Goal: Task Accomplishment & Management: Complete application form

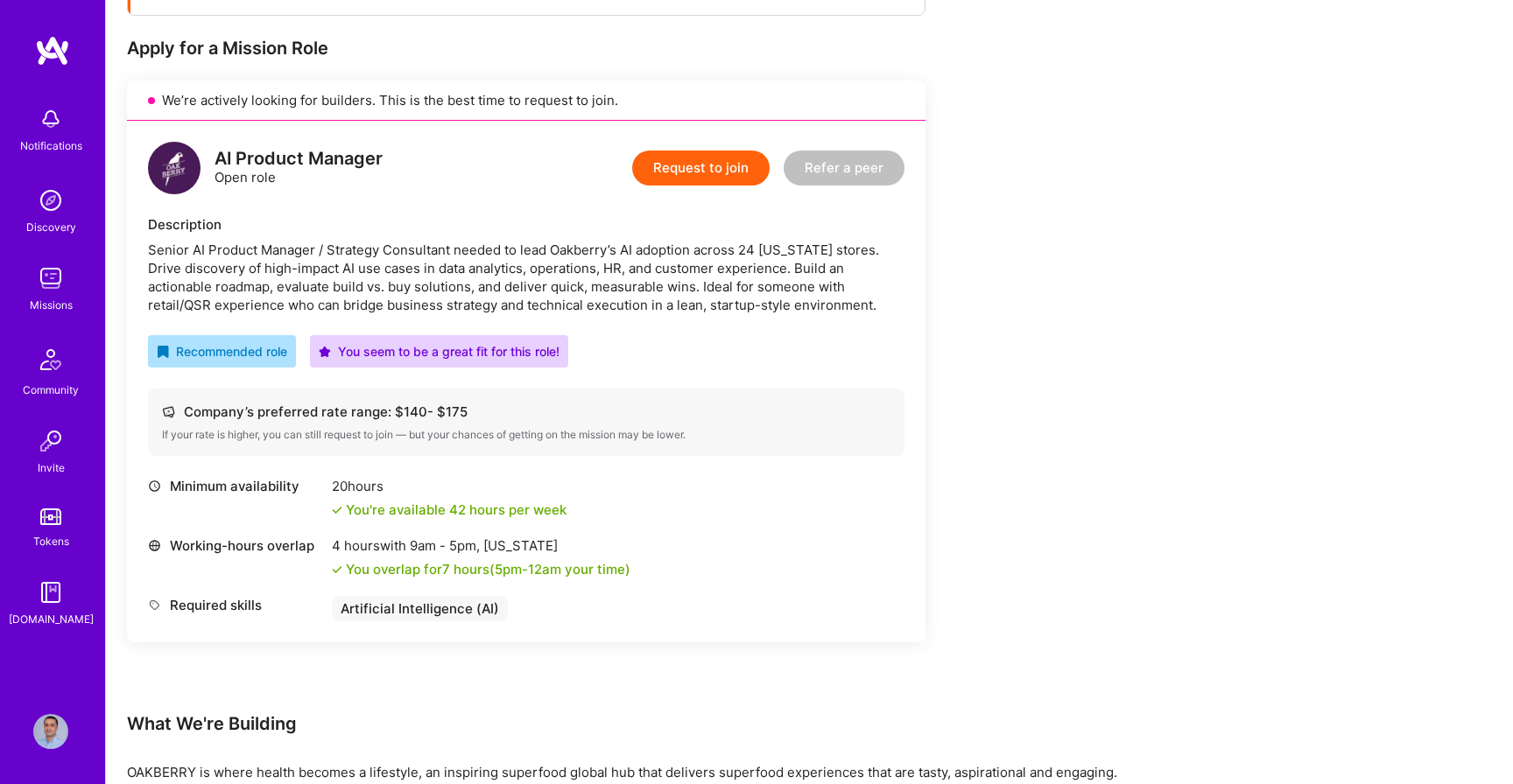
scroll to position [325, 0]
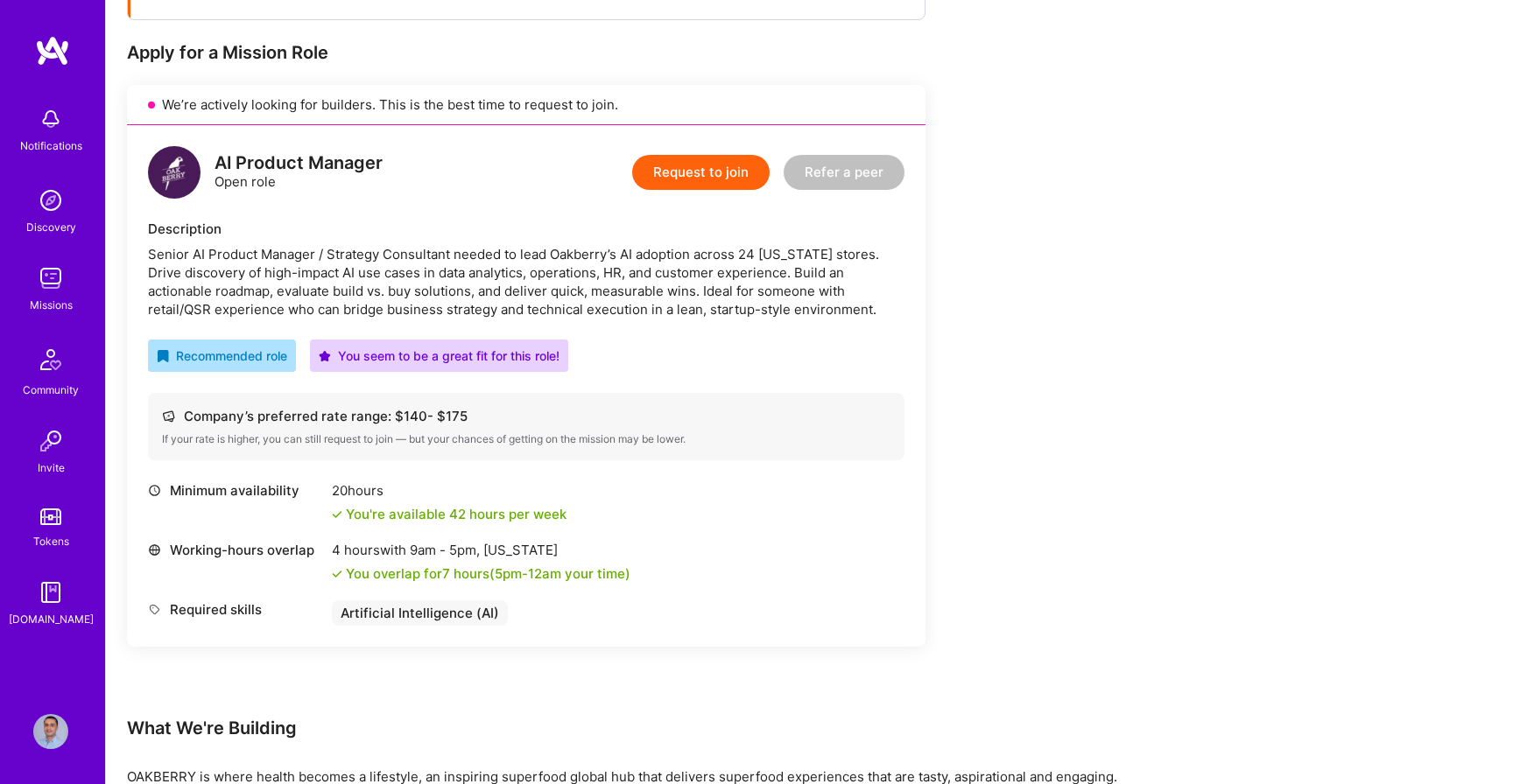
click at [459, 196] on div "AI Product Manager Open role Request to join Refer a peer" at bounding box center [525, 173] width 756 height 53
click at [301, 186] on div "AI Product Manager Open role" at bounding box center [299, 173] width 168 height 37
click at [252, 154] on div "AI Product Manager" at bounding box center [299, 163] width 168 height 19
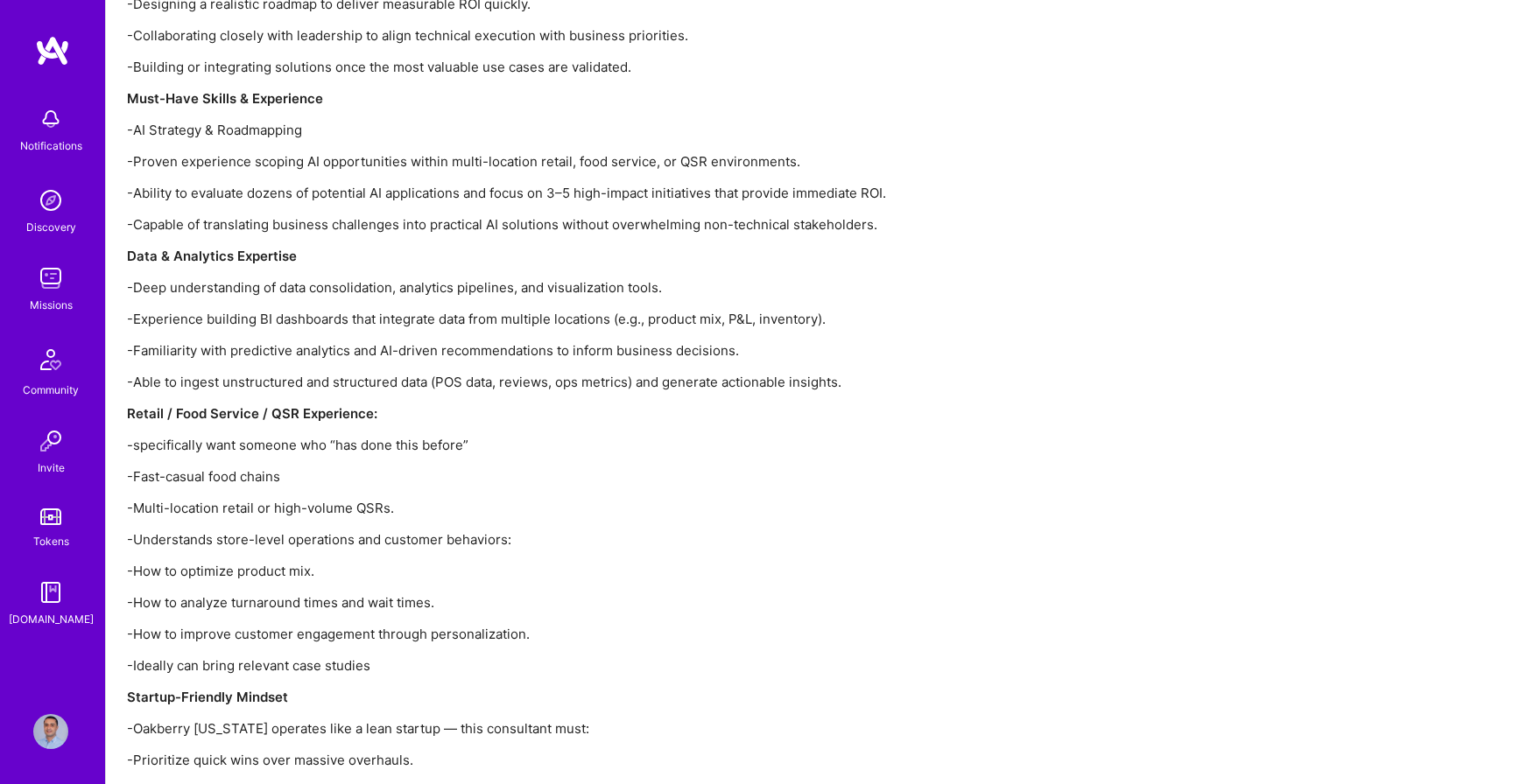
scroll to position [2236, 0]
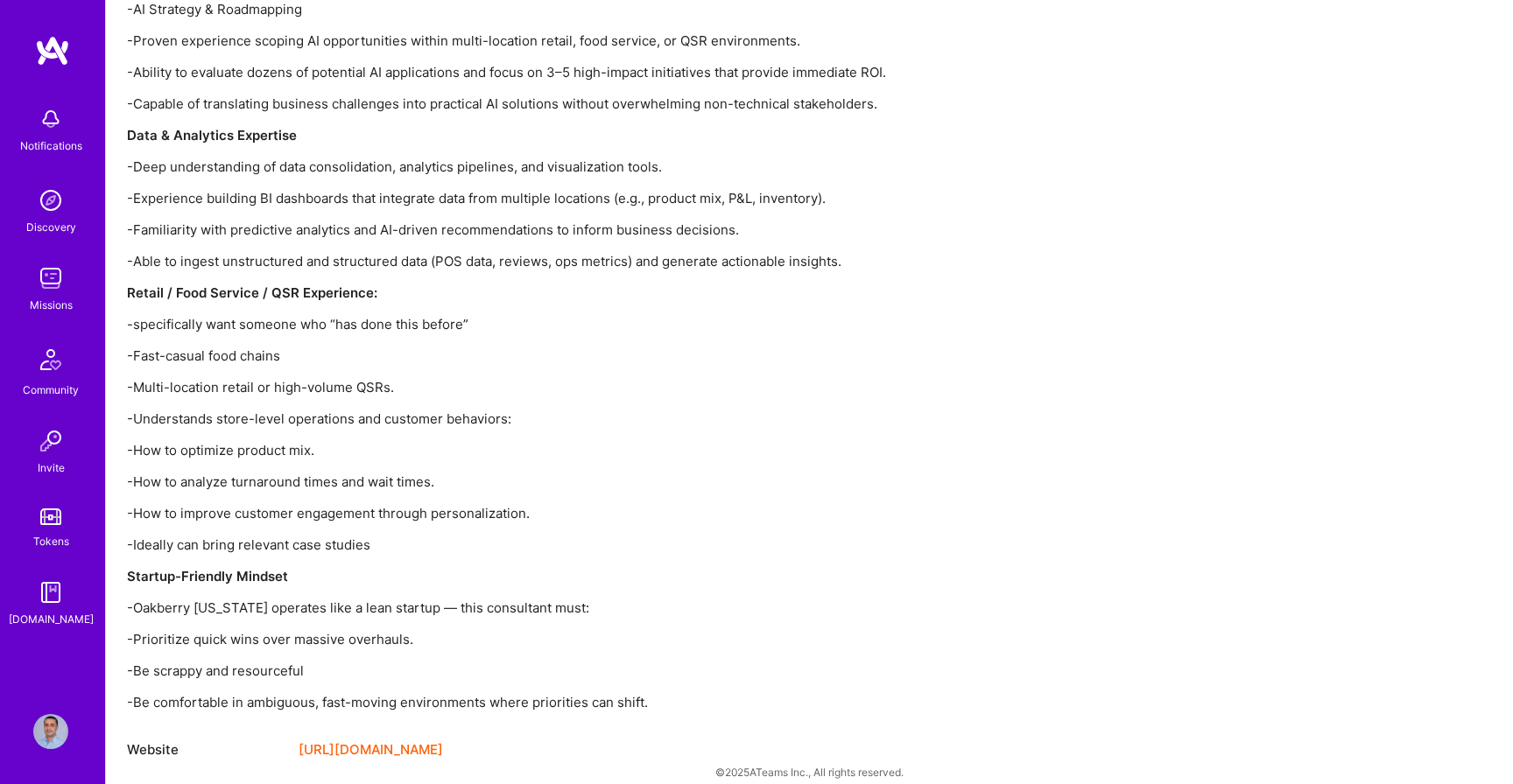
click at [404, 739] on link "[URL][DOMAIN_NAME]" at bounding box center [371, 750] width 145 height 21
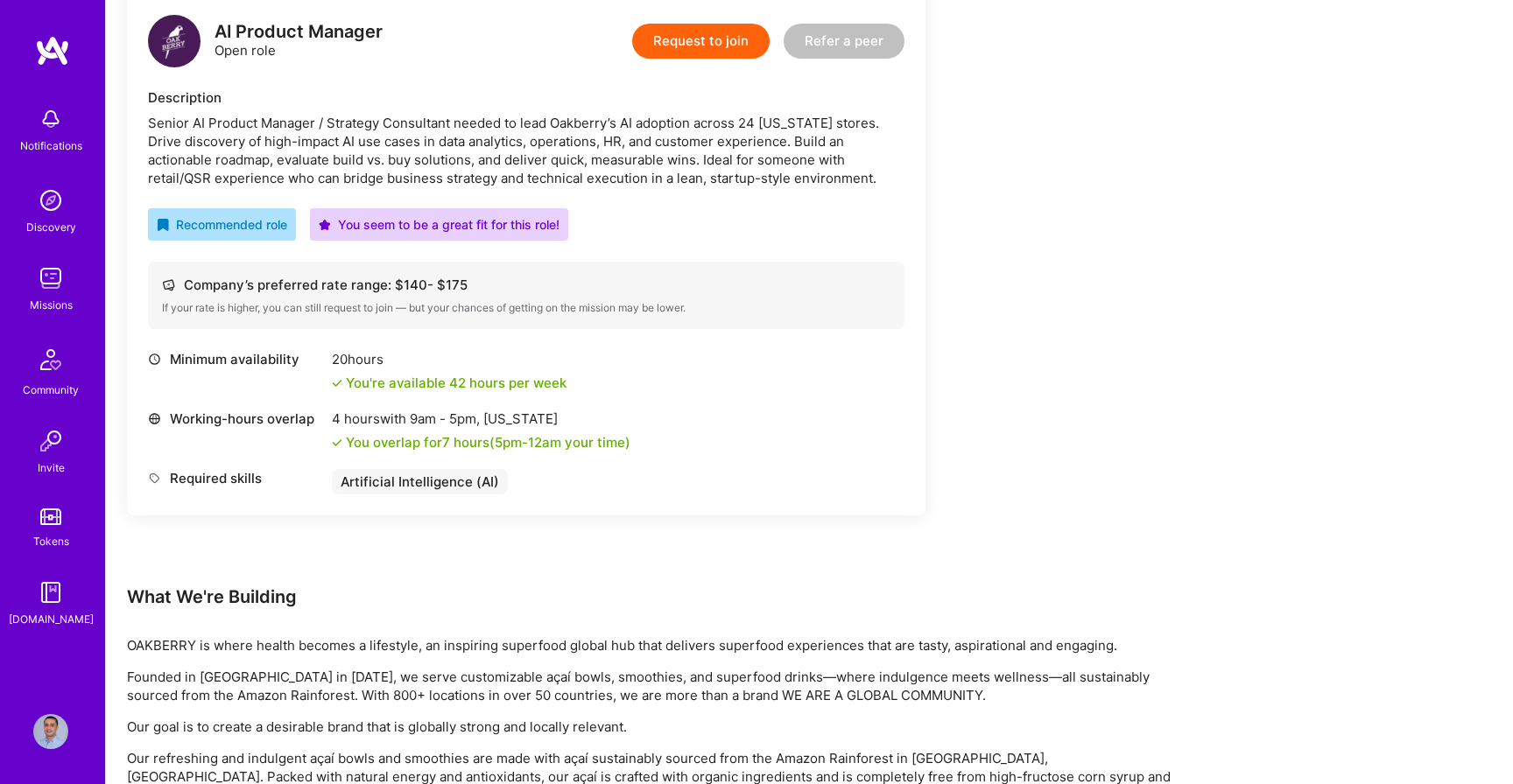
scroll to position [455, 0]
click at [447, 476] on div "Artificial Intelligence (AI)" at bounding box center [420, 482] width 176 height 25
click at [417, 372] on div "20 hours You're available 42 hours per week" at bounding box center [449, 371] width 234 height 42
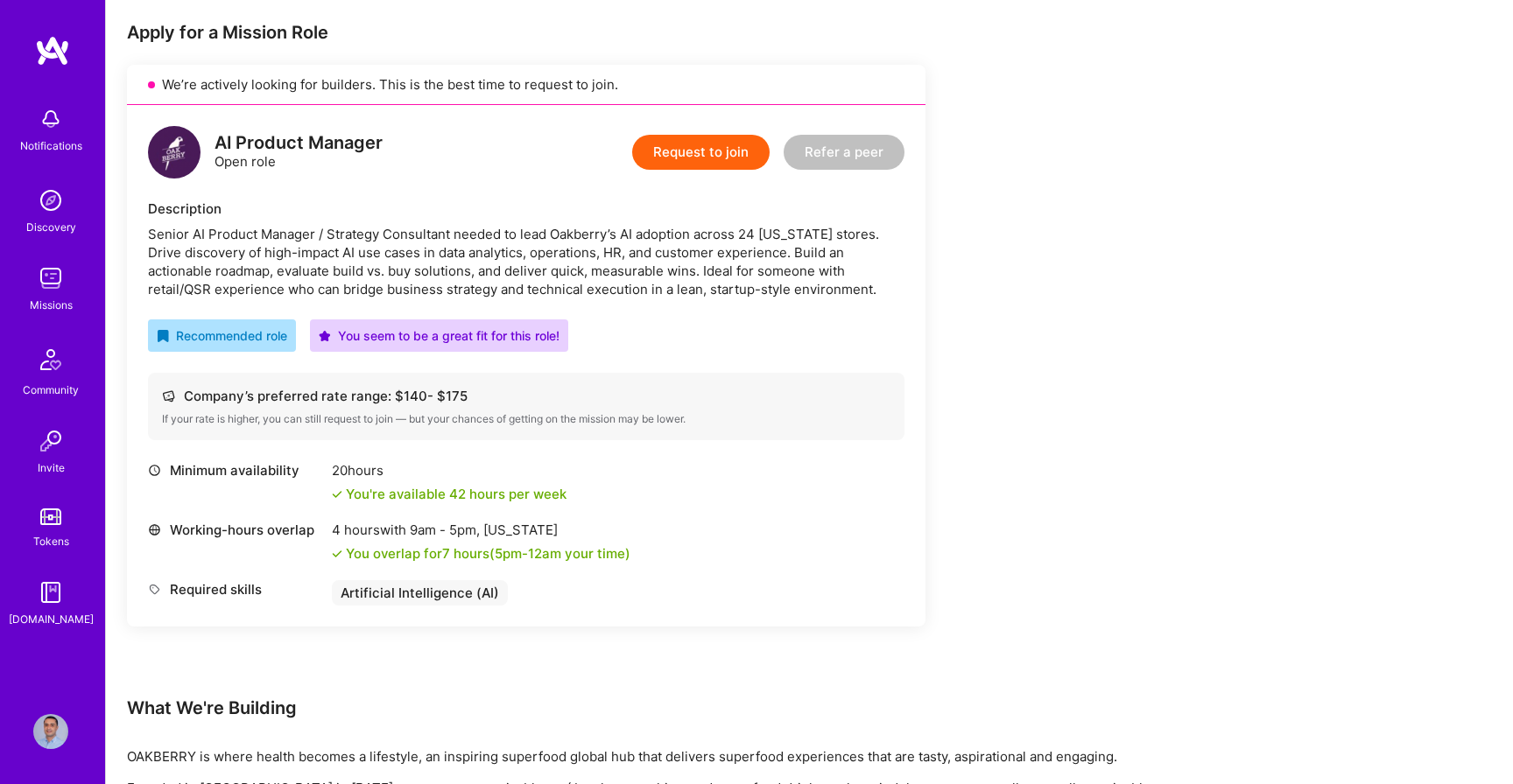
scroll to position [337, 0]
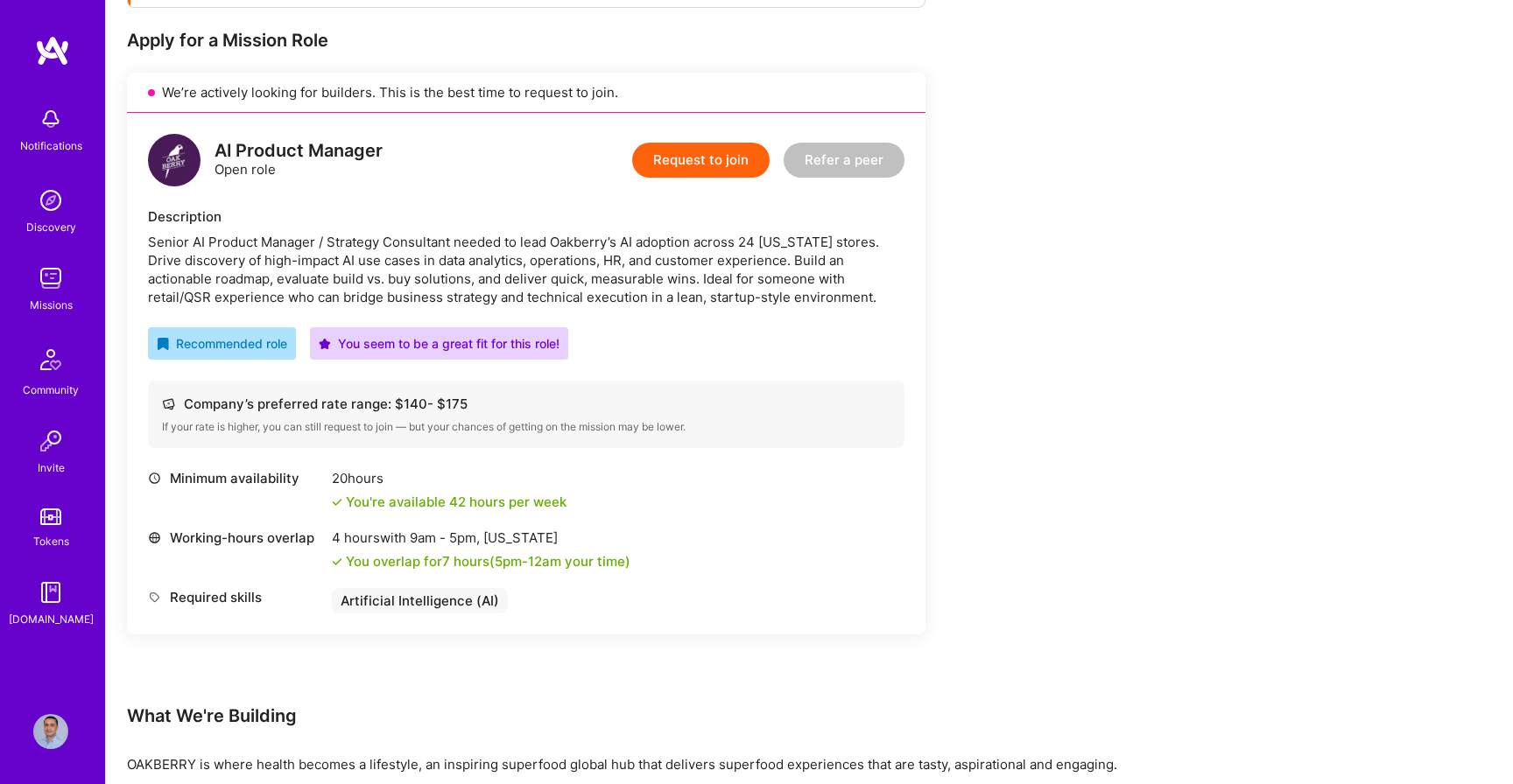
click at [239, 338] on div "Recommended role" at bounding box center [222, 343] width 131 height 19
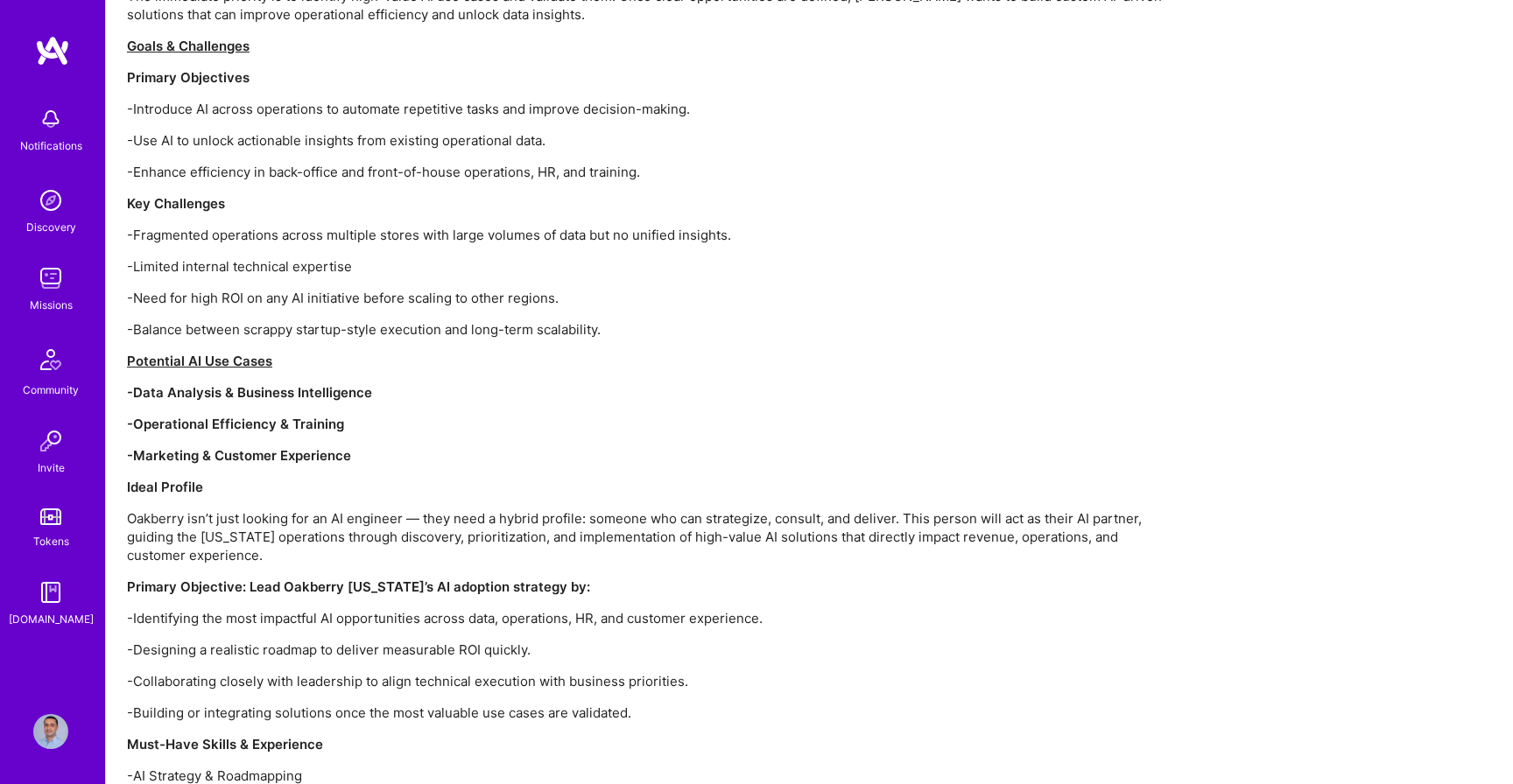
scroll to position [1470, 0]
click at [202, 131] on p "-Use AI to unlock actionable insights from existing operational data." at bounding box center [652, 140] width 1051 height 19
click at [310, 198] on div "Project Overview – Oakberry AI Enablement Oakberry is exploring ways to integra…" at bounding box center [652, 681] width 1051 height 1591
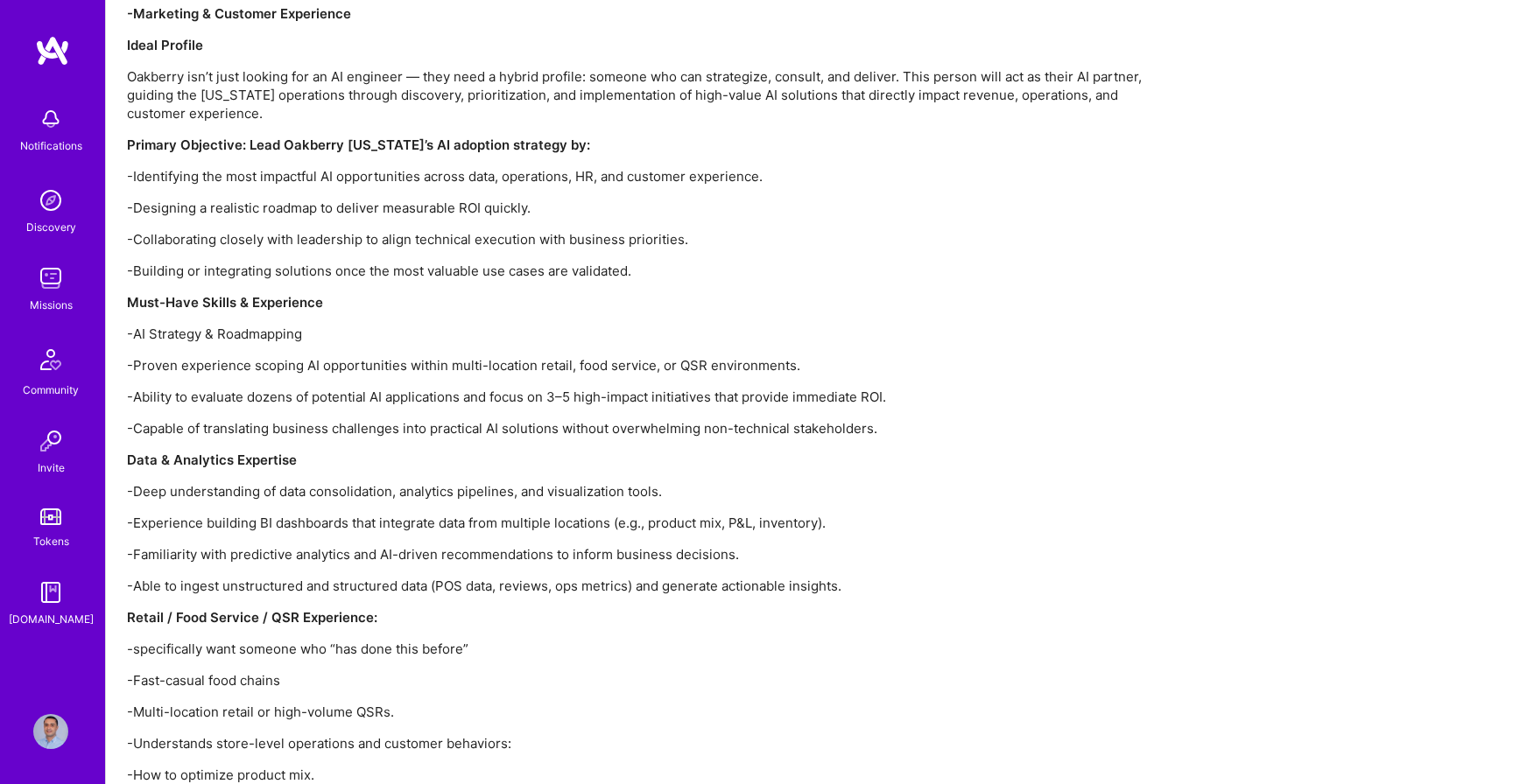
scroll to position [1913, 0]
click at [663, 418] on p "-Capable of translating business challenges into practical AI solutions without…" at bounding box center [652, 427] width 1051 height 19
click at [825, 418] on p "-Capable of translating business challenges into practical AI solutions without…" at bounding box center [652, 427] width 1051 height 19
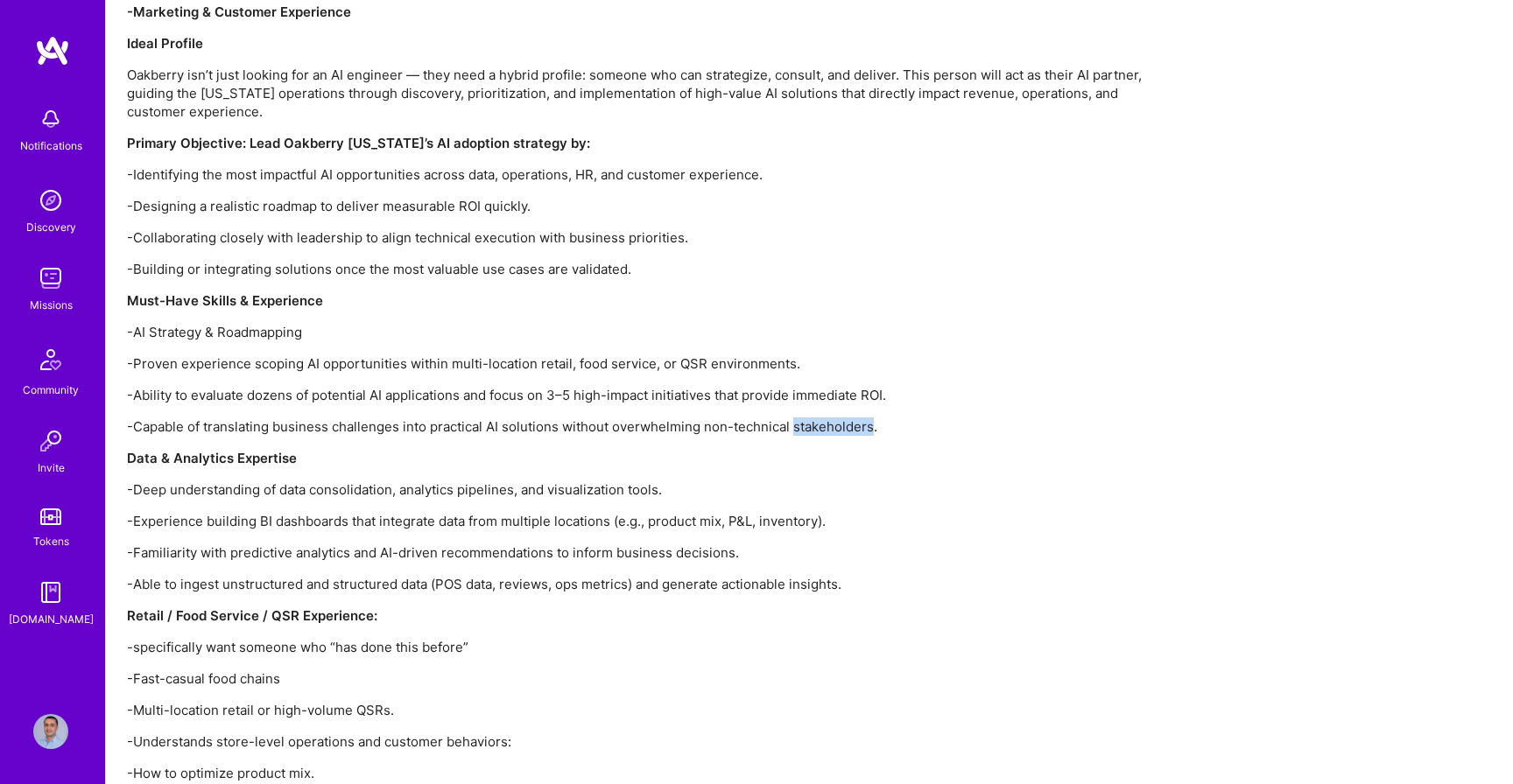
click at [576, 422] on div "Project Overview – Oakberry AI Enablement Oakberry is exploring ways to integra…" at bounding box center [652, 239] width 1051 height 1591
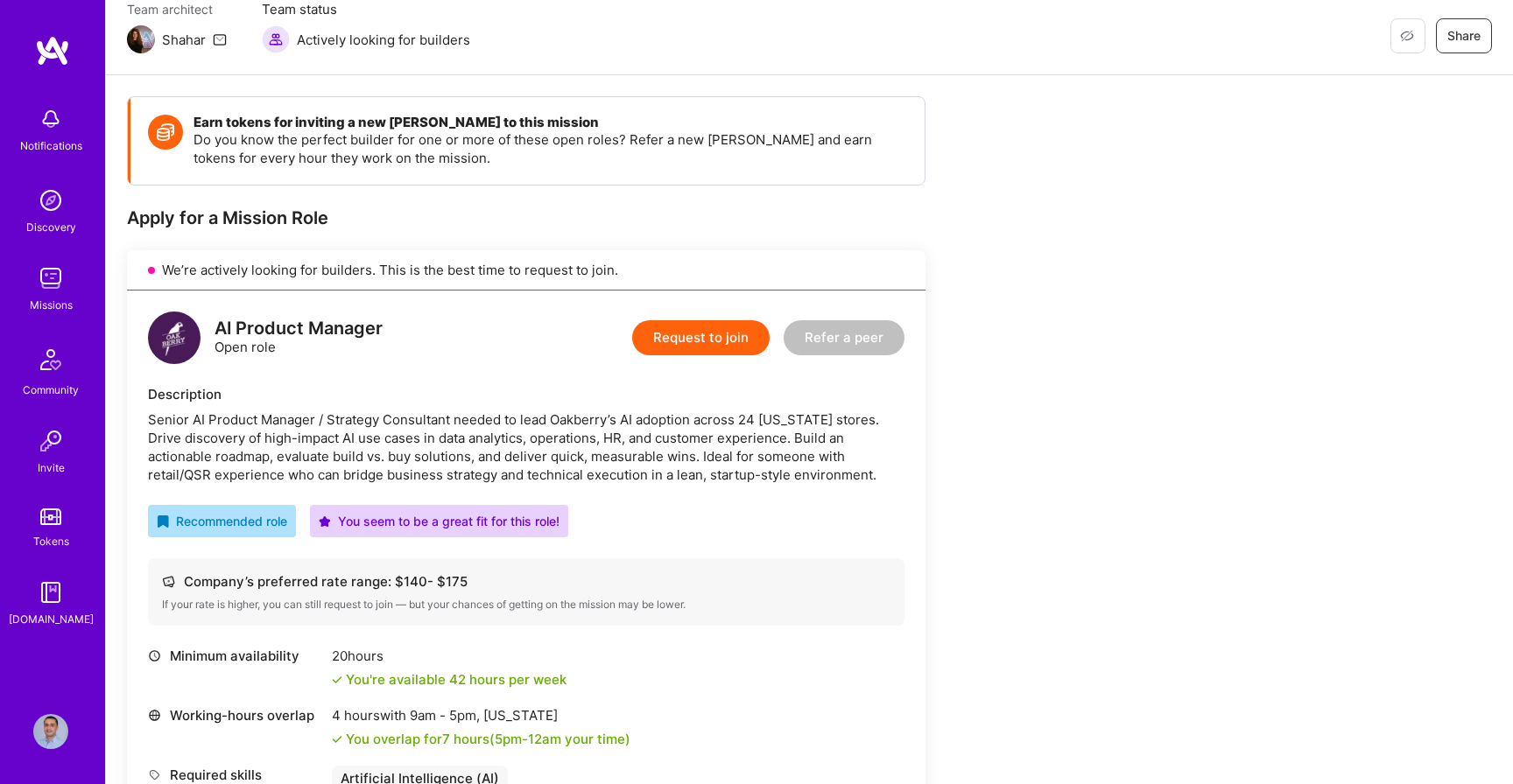
scroll to position [0, 0]
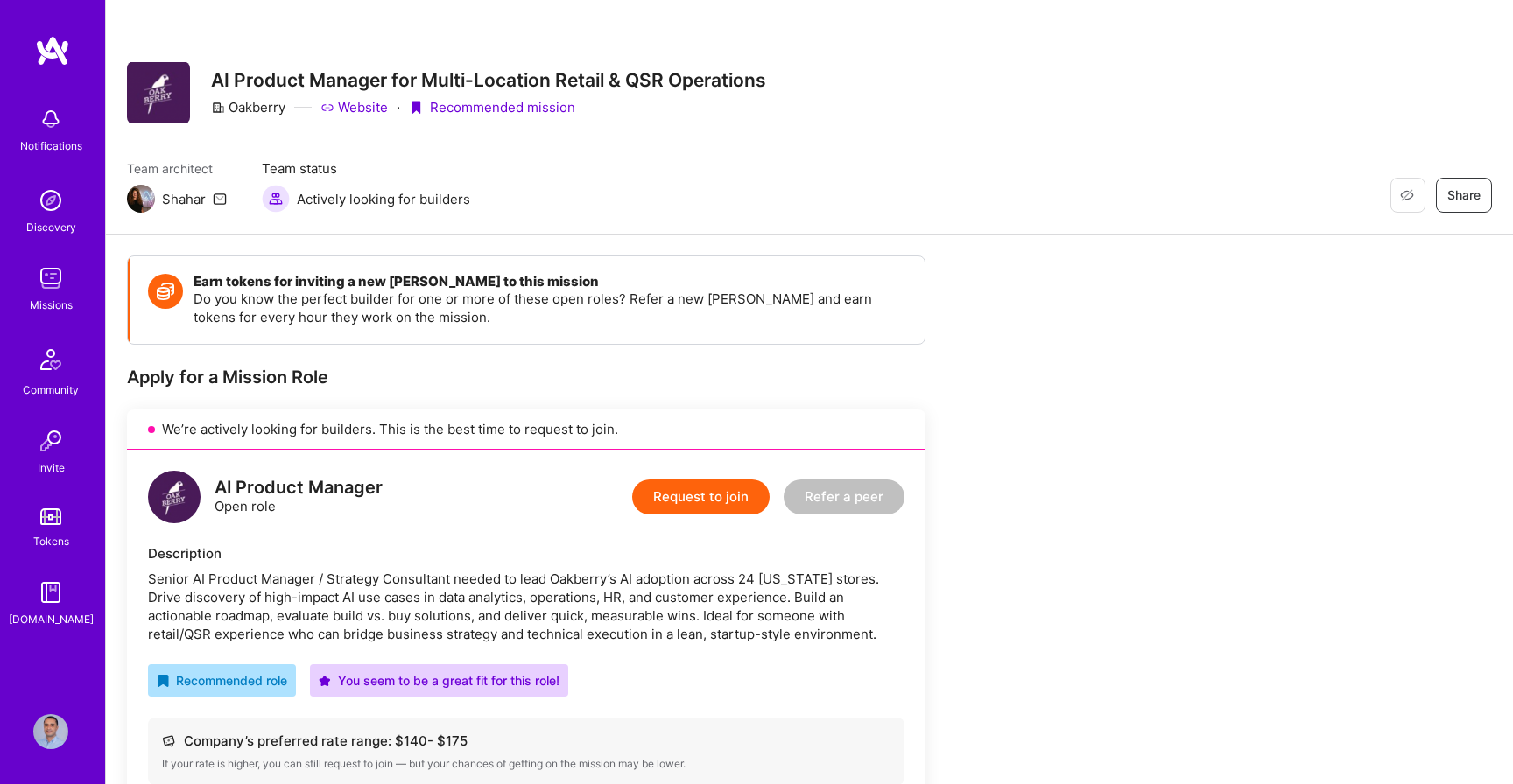
click at [698, 499] on button "Request to join" at bounding box center [700, 497] width 138 height 35
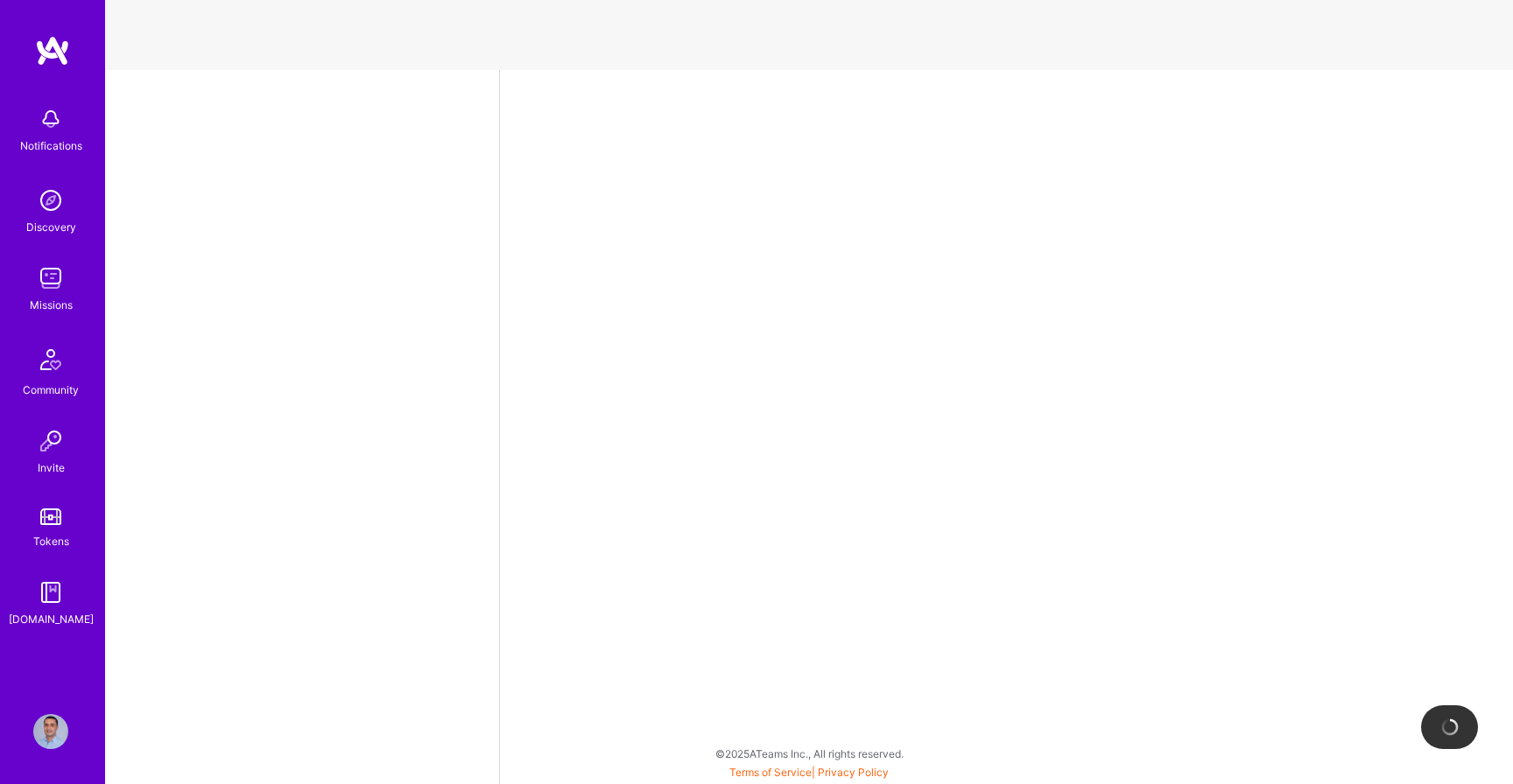
select select "PS"
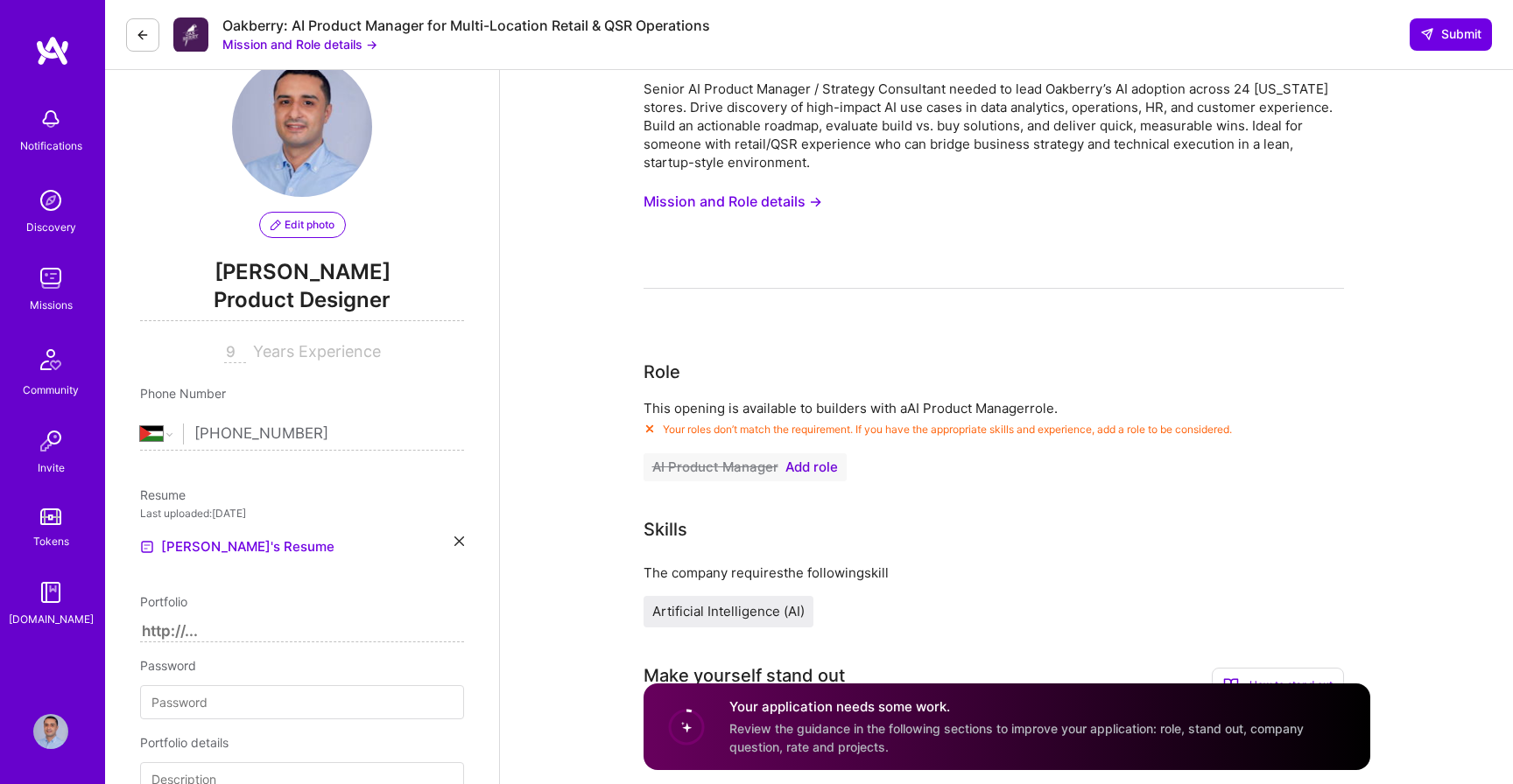
scroll to position [74, 0]
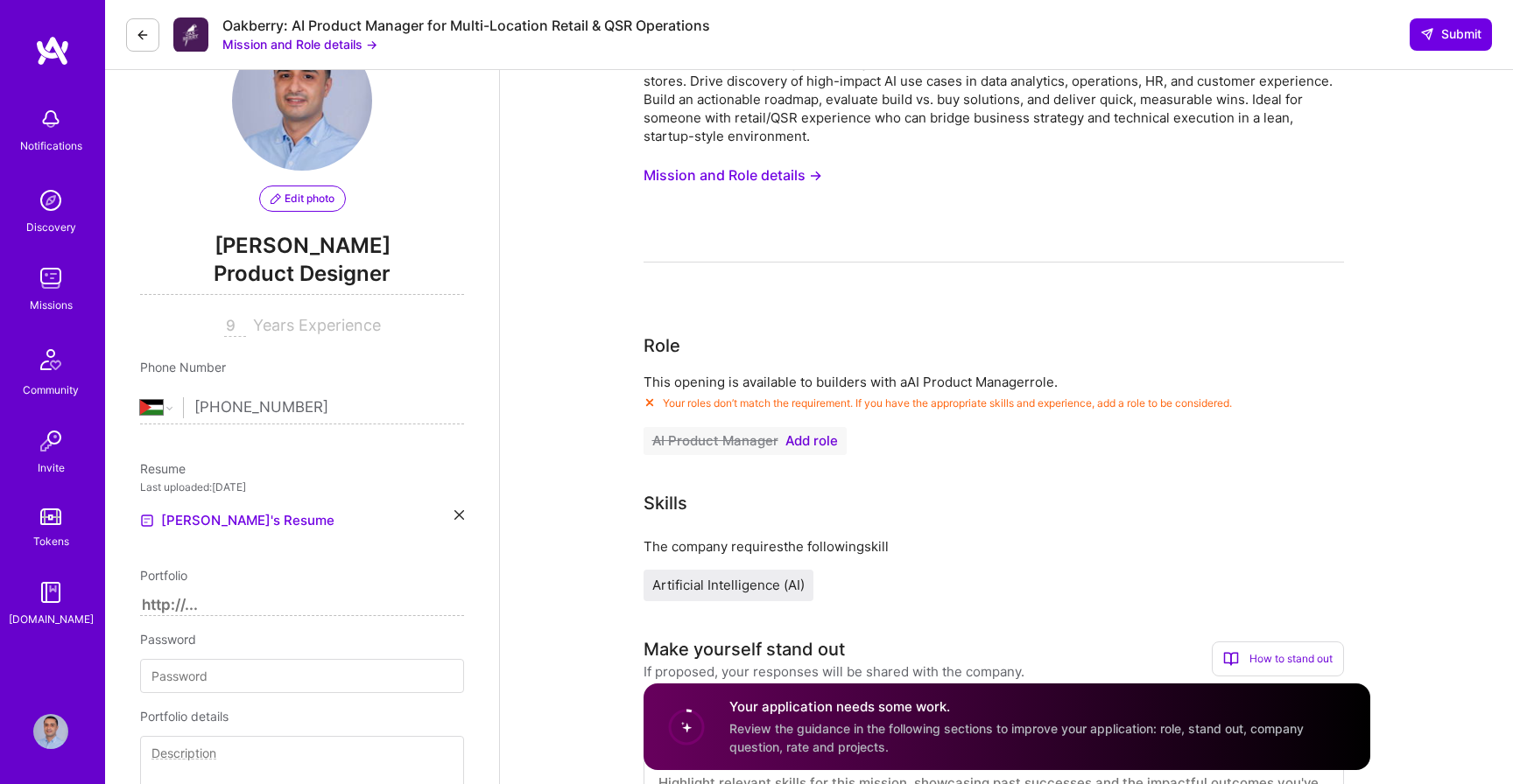
click at [817, 445] on span "Add role" at bounding box center [812, 441] width 53 height 14
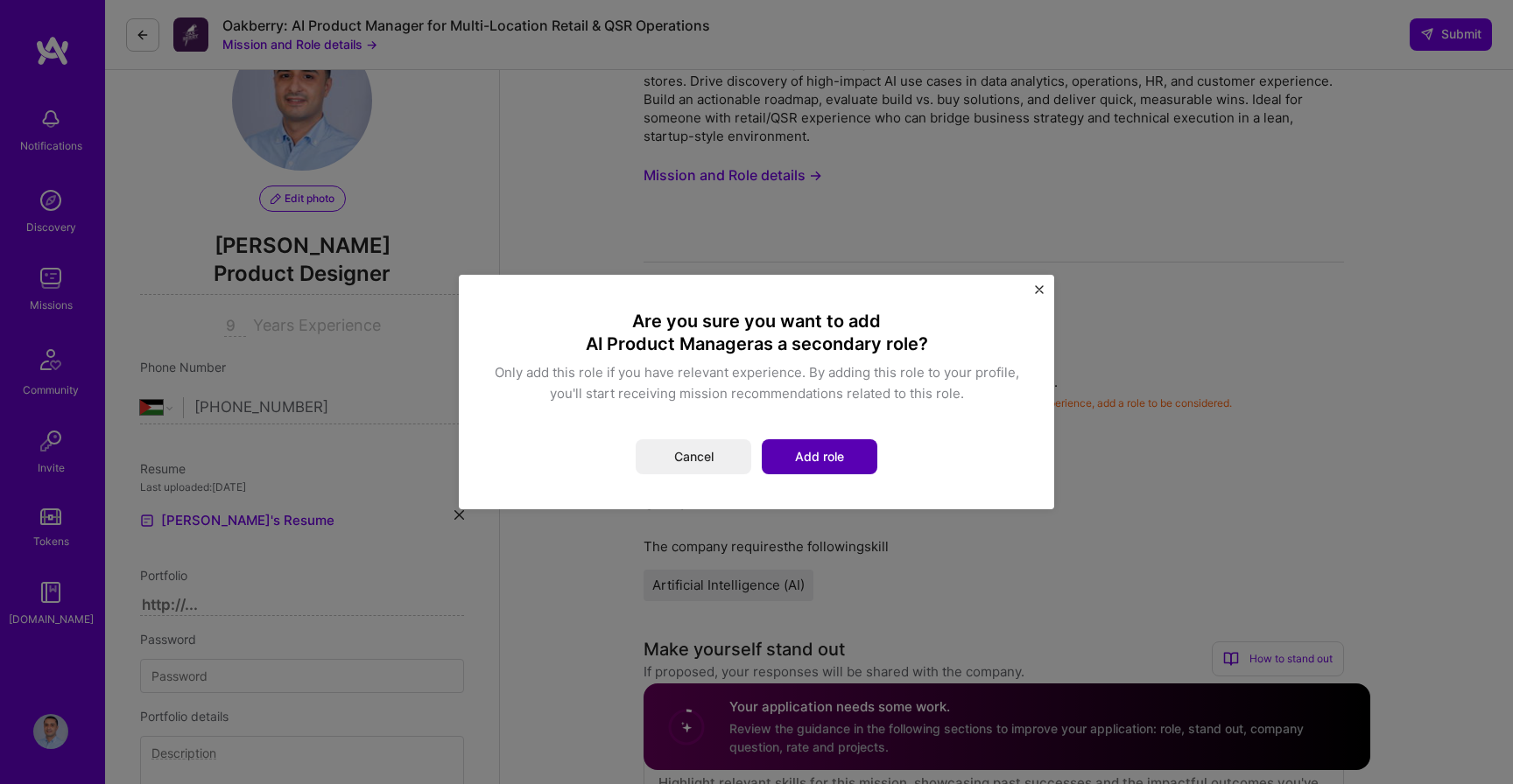
click at [806, 465] on button "Add role" at bounding box center [820, 457] width 115 height 35
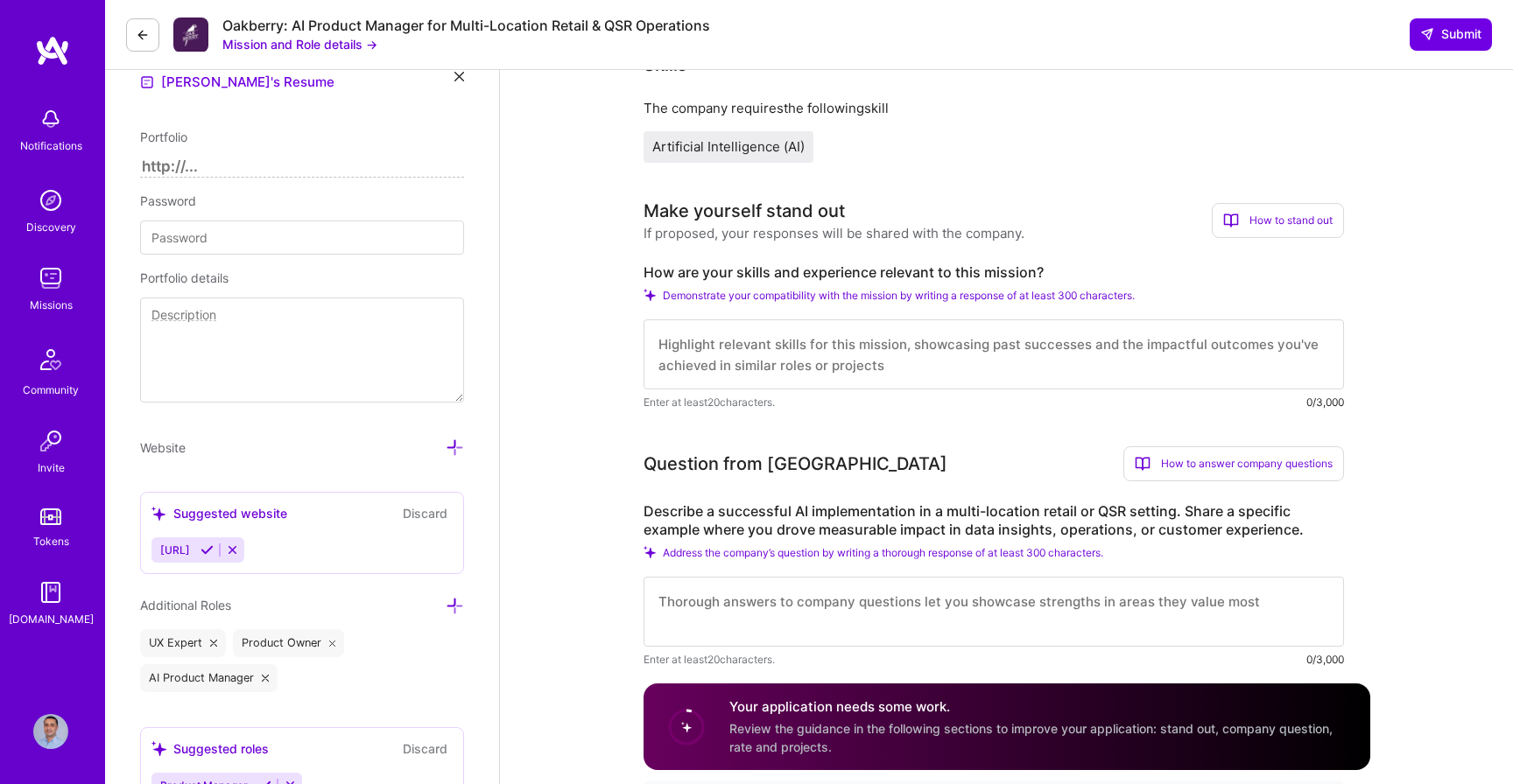
scroll to position [557, 0]
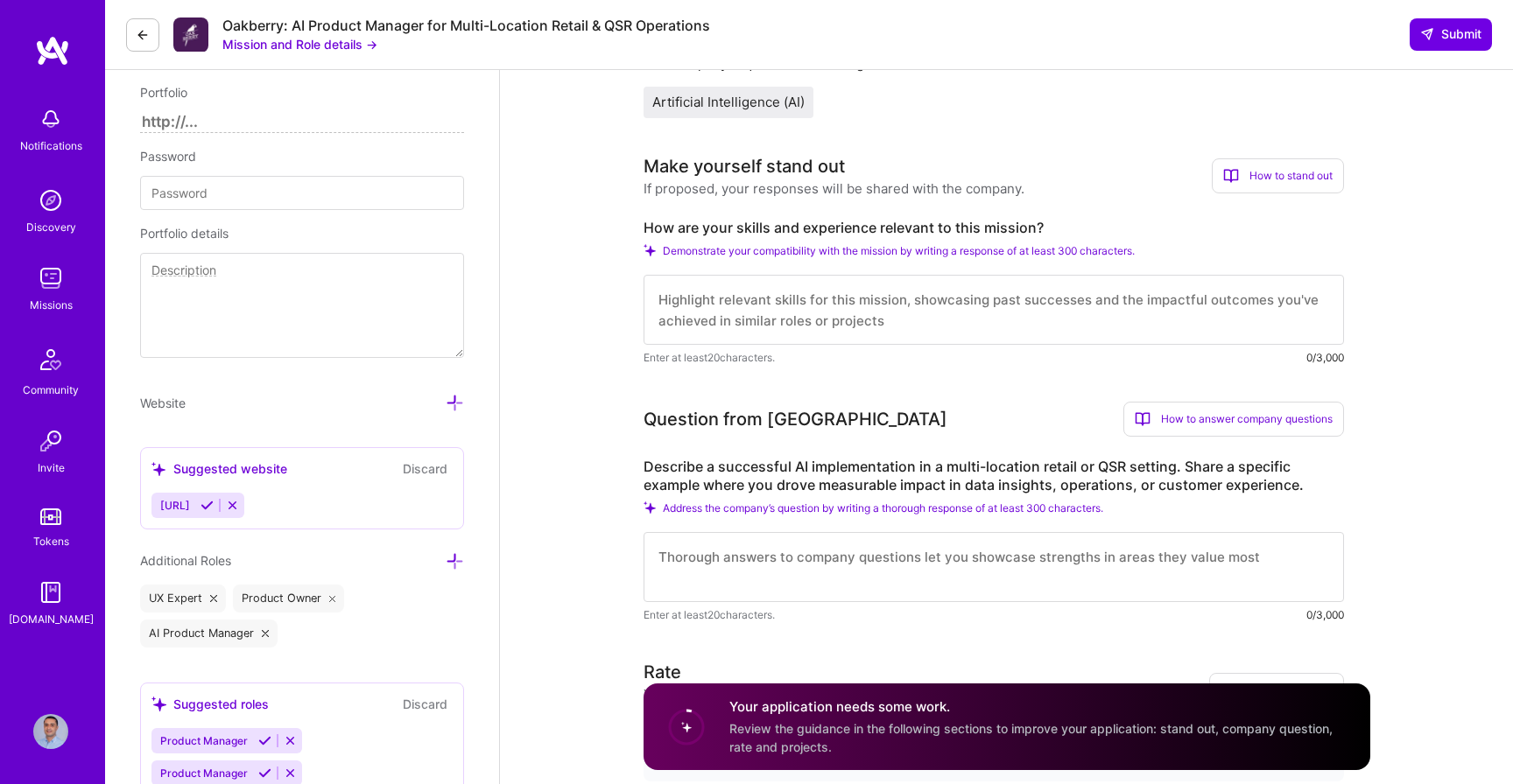
click at [728, 314] on textarea at bounding box center [993, 309] width 700 height 70
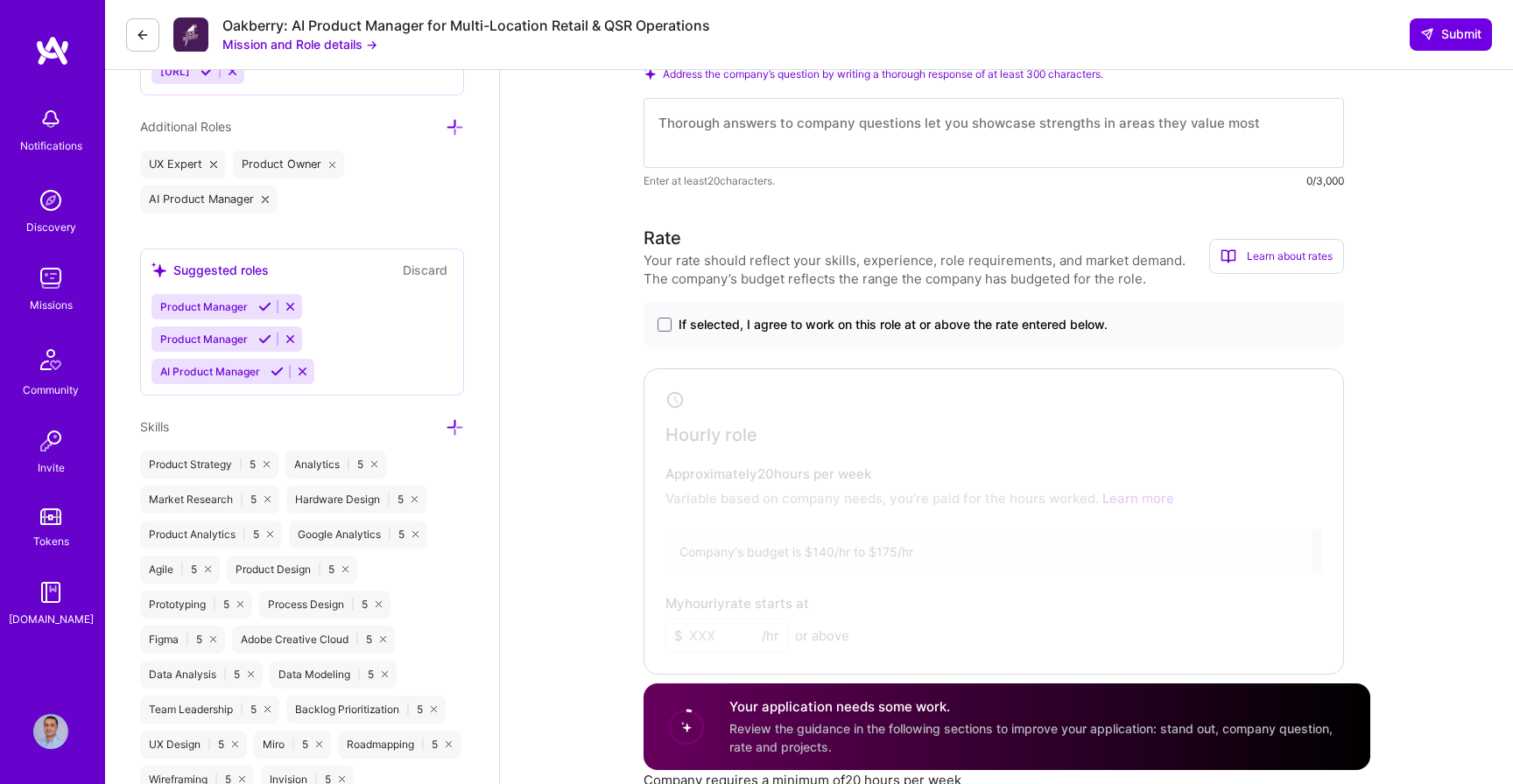
scroll to position [1021, 0]
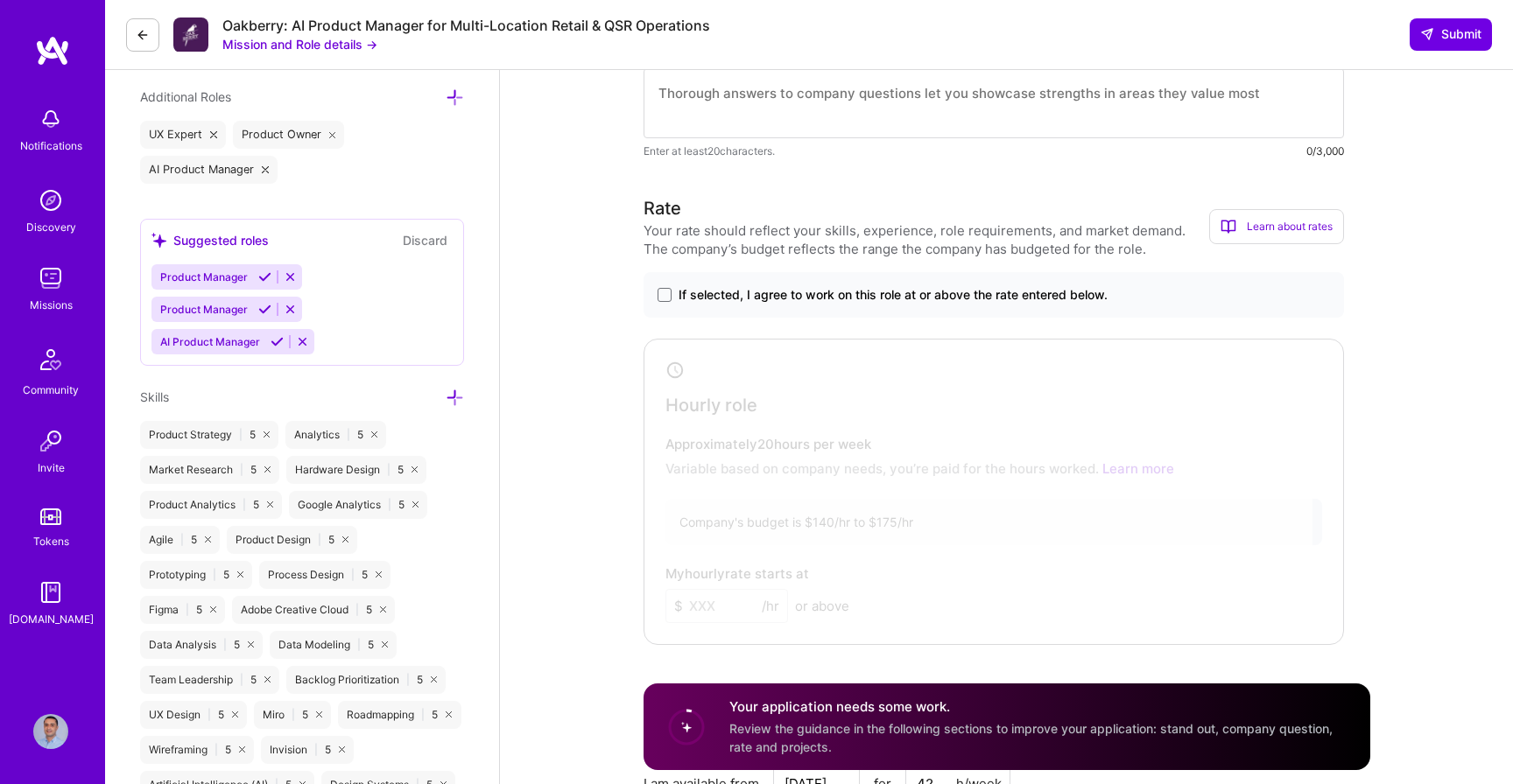
click at [672, 301] on label "If selected, I agree to work on this role at or above the rate entered below." at bounding box center [993, 295] width 672 height 18
click at [0, 0] on input "If selected, I agree to work on this role at or above the rate entered below." at bounding box center [0, 0] width 0 height 0
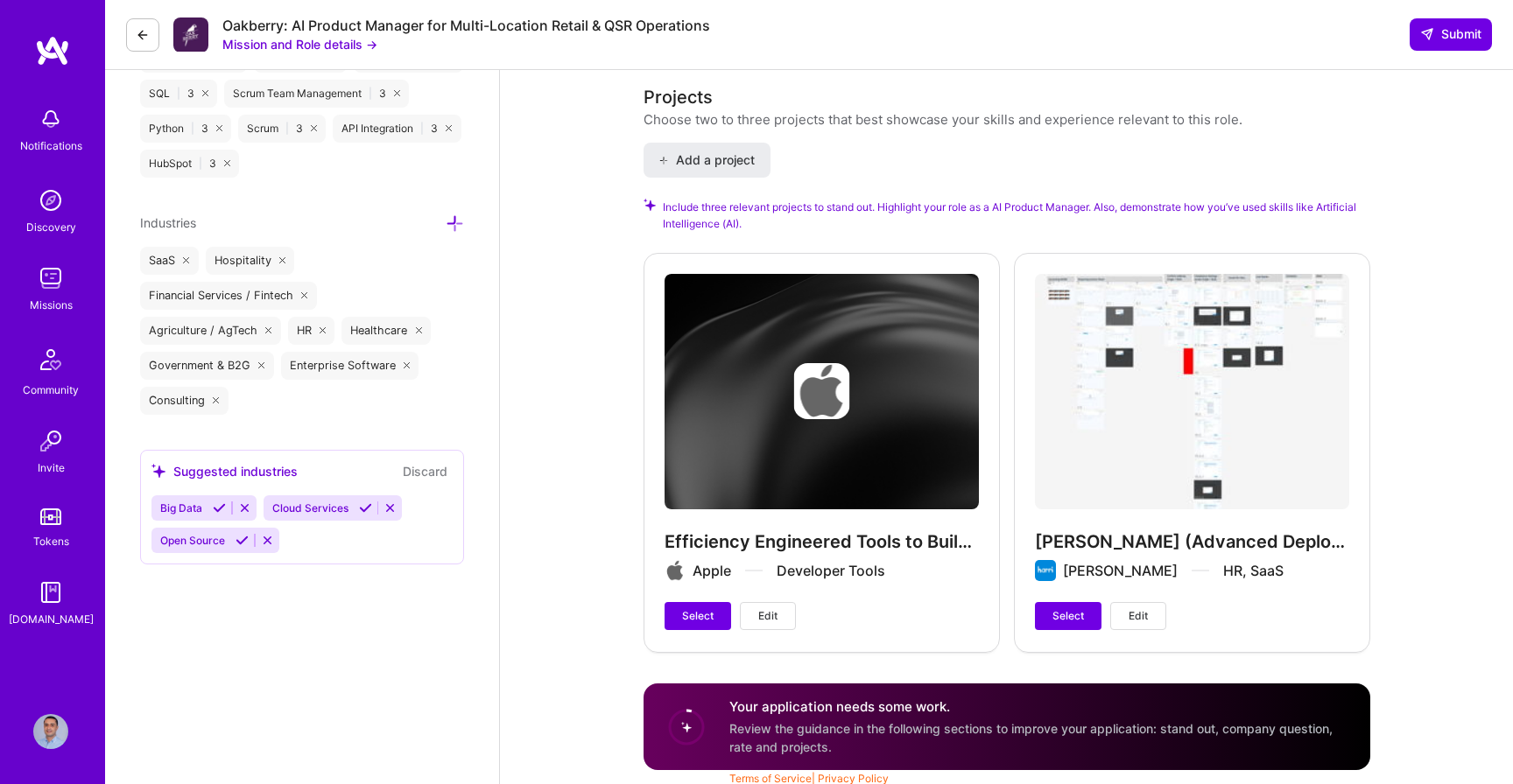
scroll to position [2075, 0]
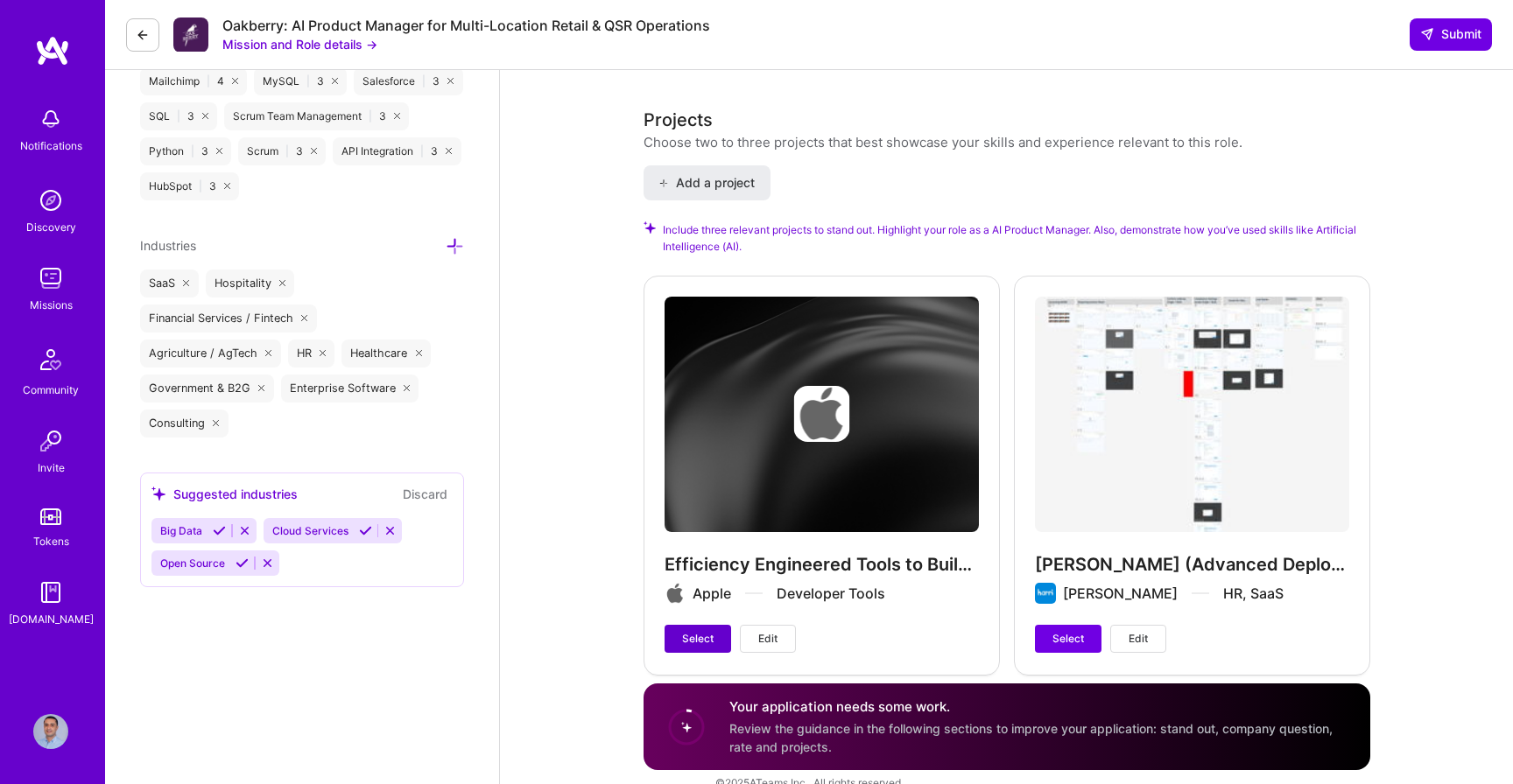
click at [692, 631] on span "Select" at bounding box center [697, 639] width 31 height 16
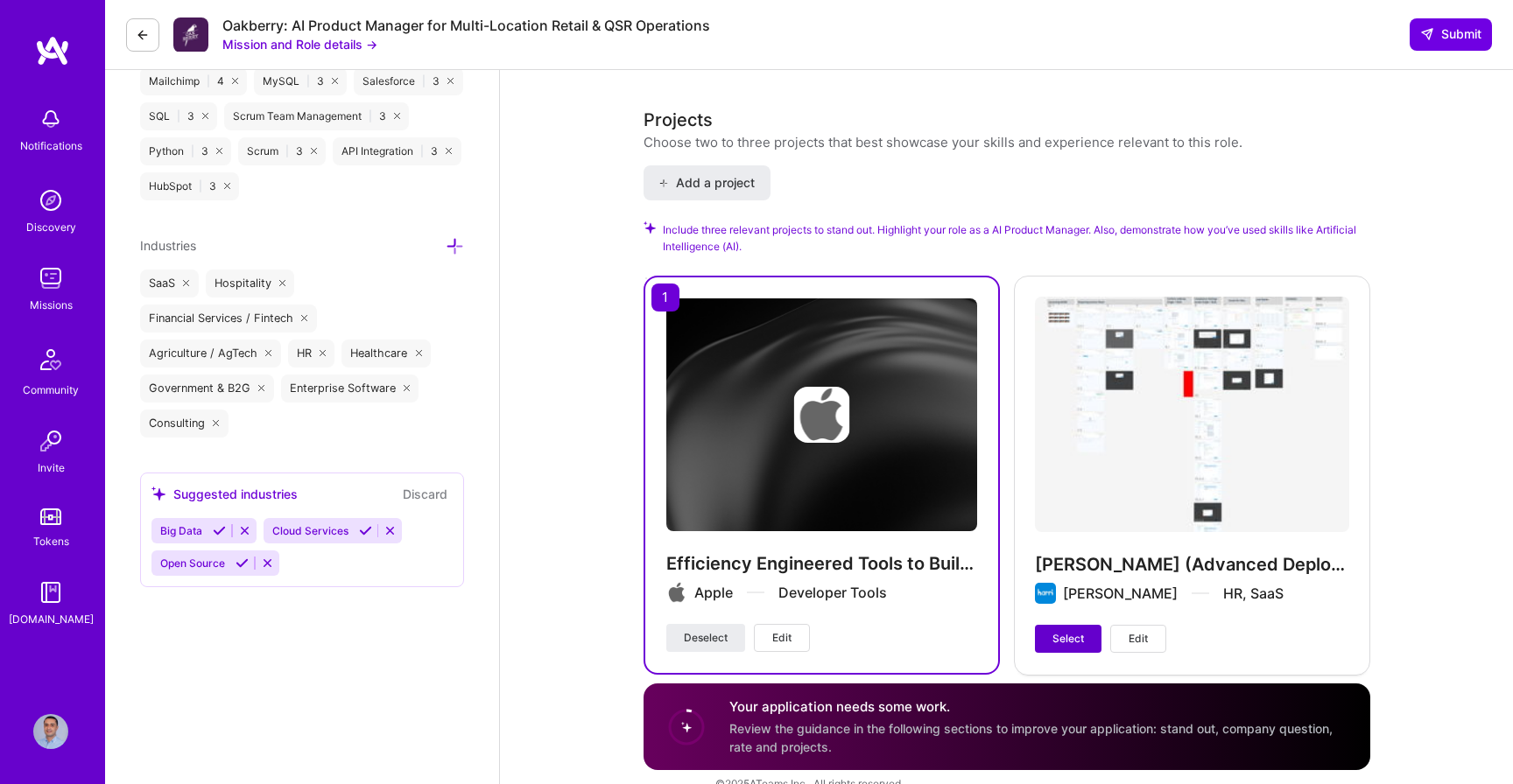
click at [1061, 636] on span "Select" at bounding box center [1068, 639] width 31 height 16
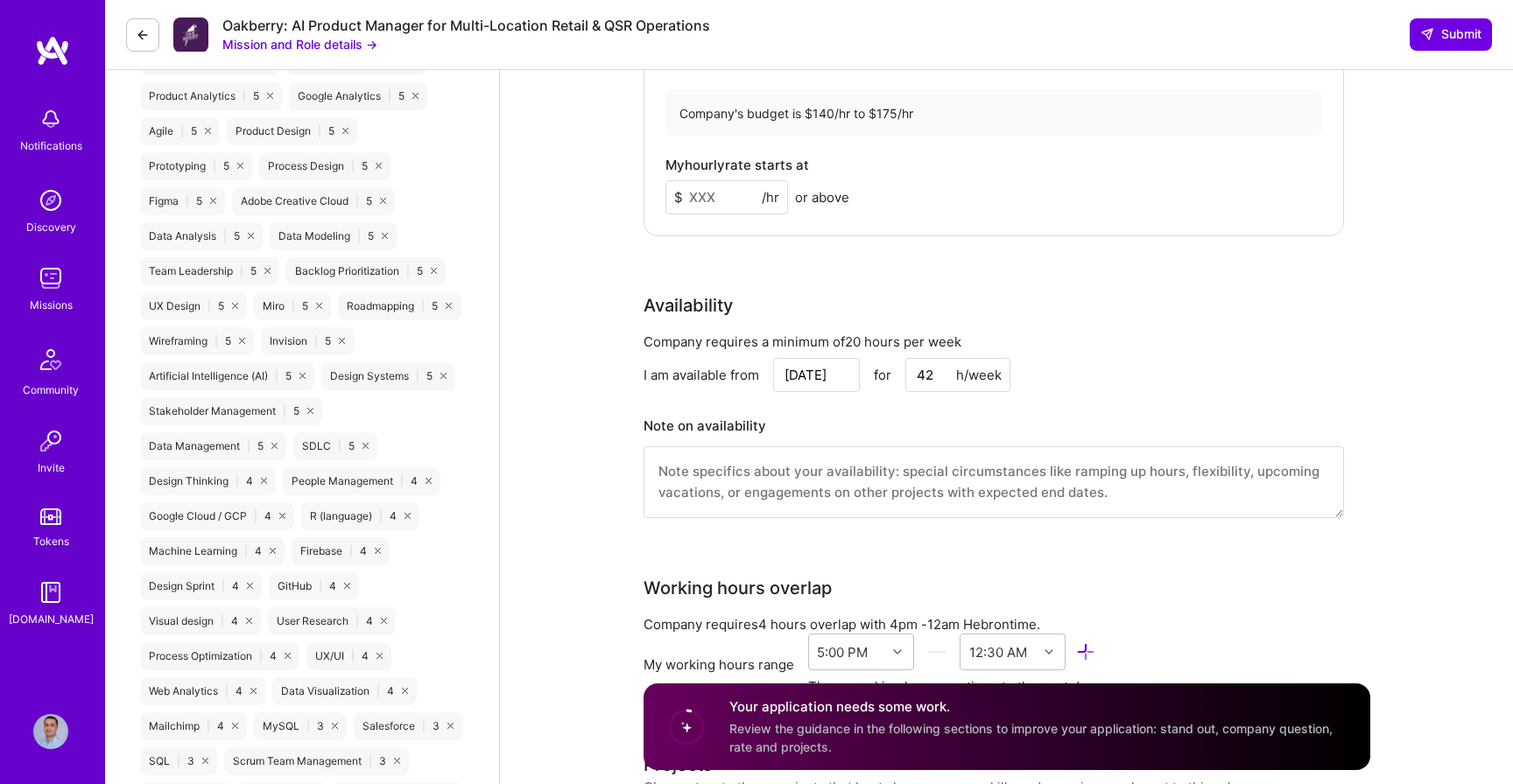
scroll to position [1423, 0]
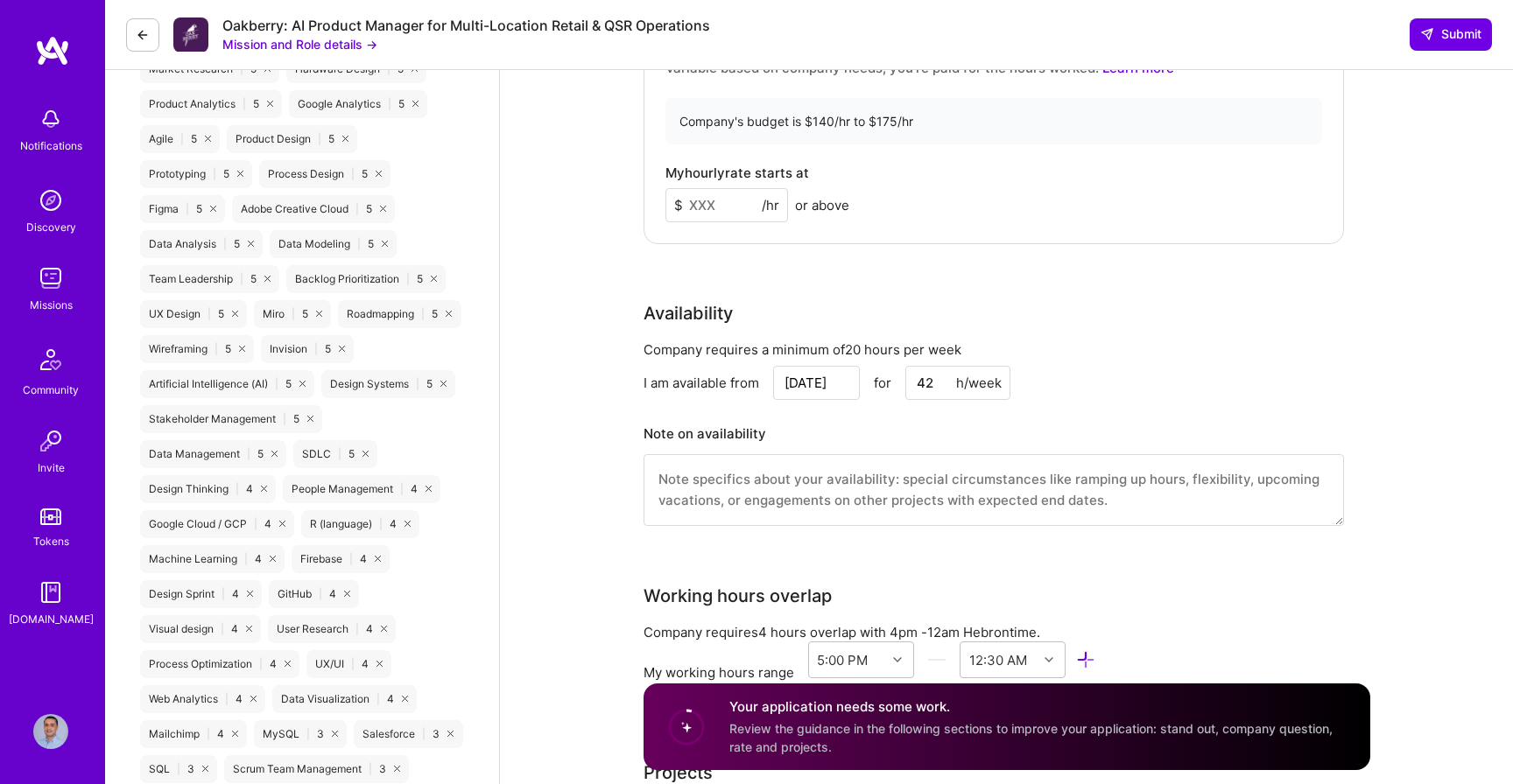
click at [836, 380] on input "Aug 27" at bounding box center [816, 383] width 87 height 34
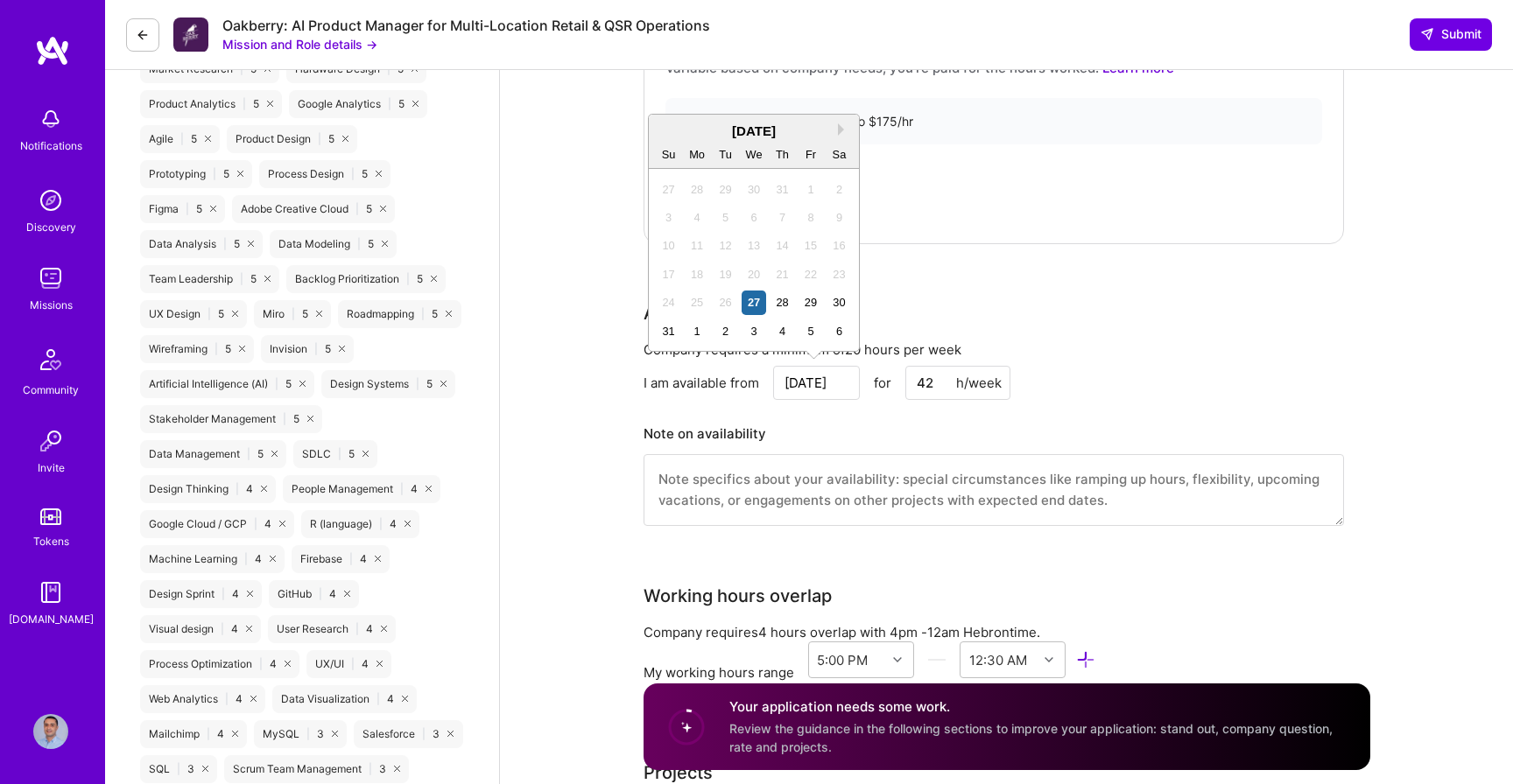
click at [836, 380] on input "Aug 27" at bounding box center [816, 383] width 87 height 34
click at [696, 325] on div "1" at bounding box center [697, 331] width 23 height 23
type input "Sep 1"
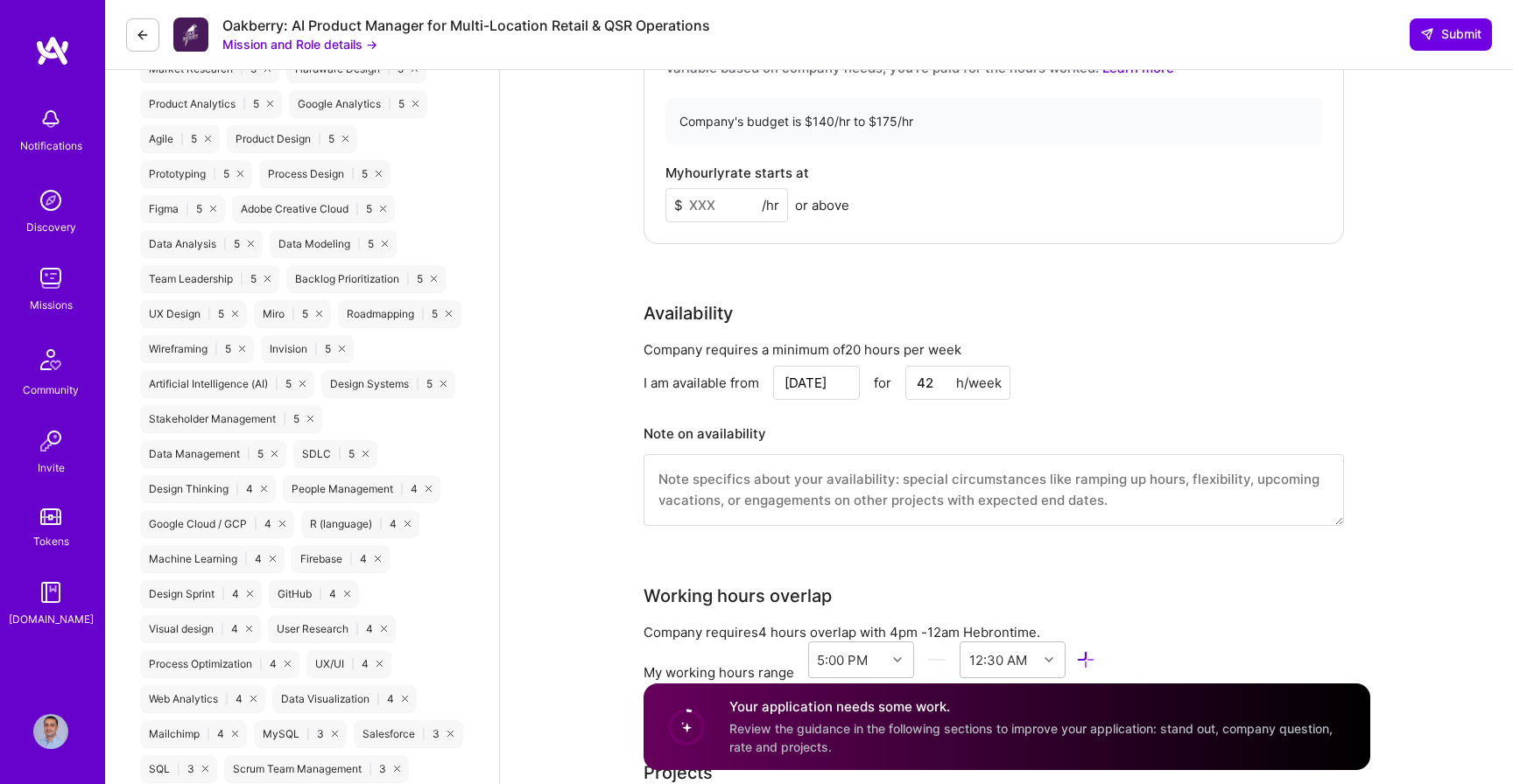
click at [944, 391] on input "42" at bounding box center [958, 383] width 105 height 34
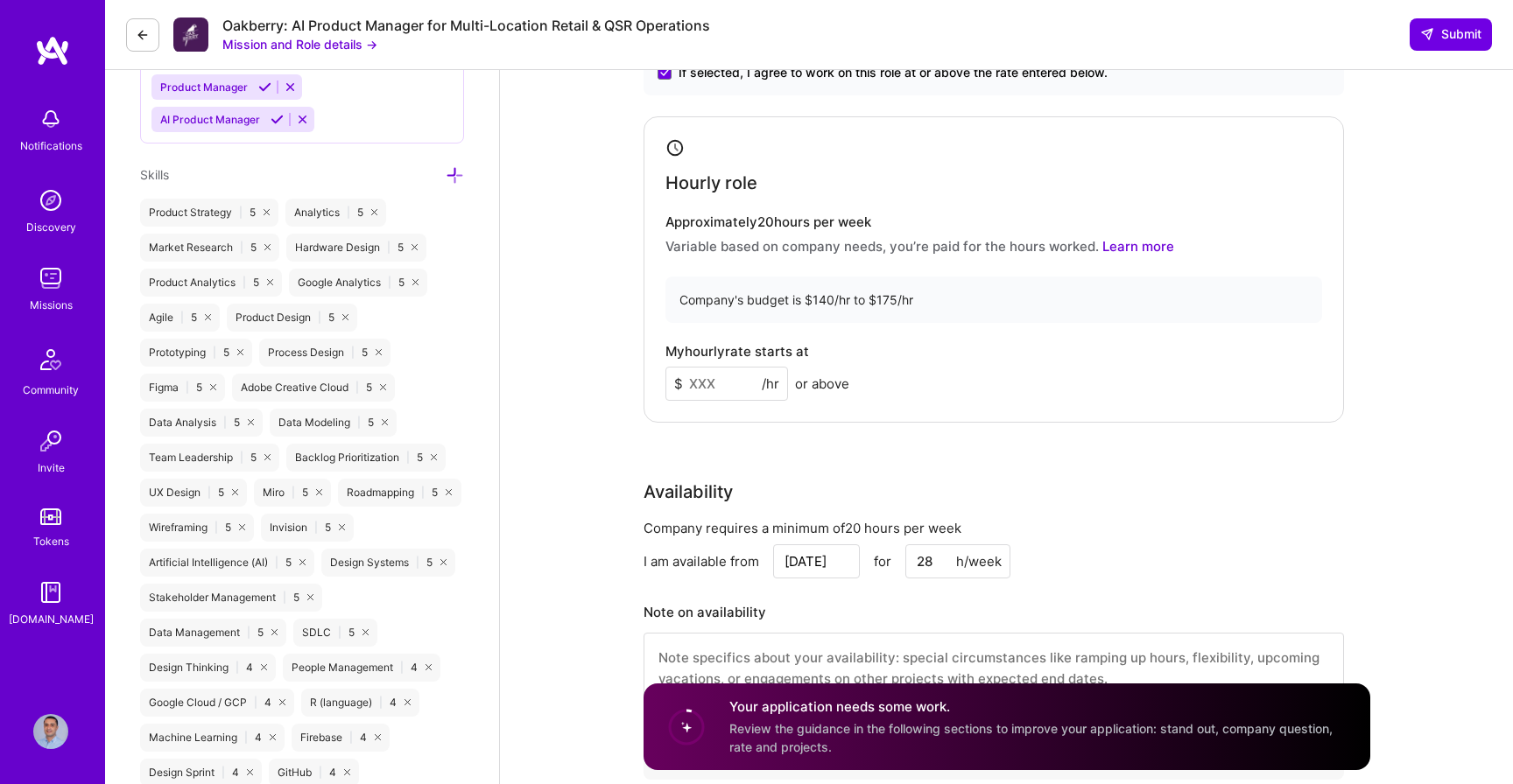
scroll to position [1229, 0]
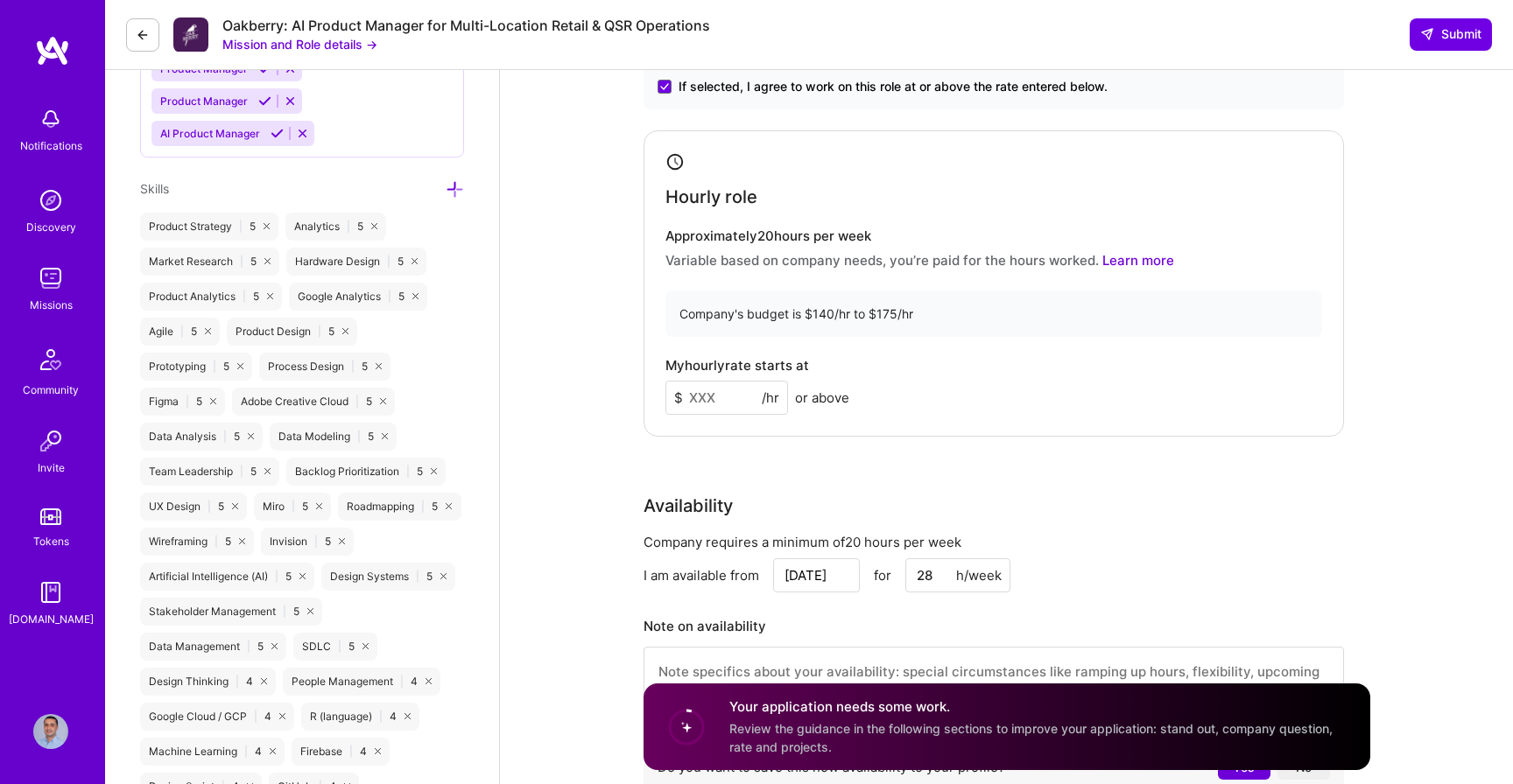
type input "28"
click at [722, 400] on input at bounding box center [726, 397] width 122 height 34
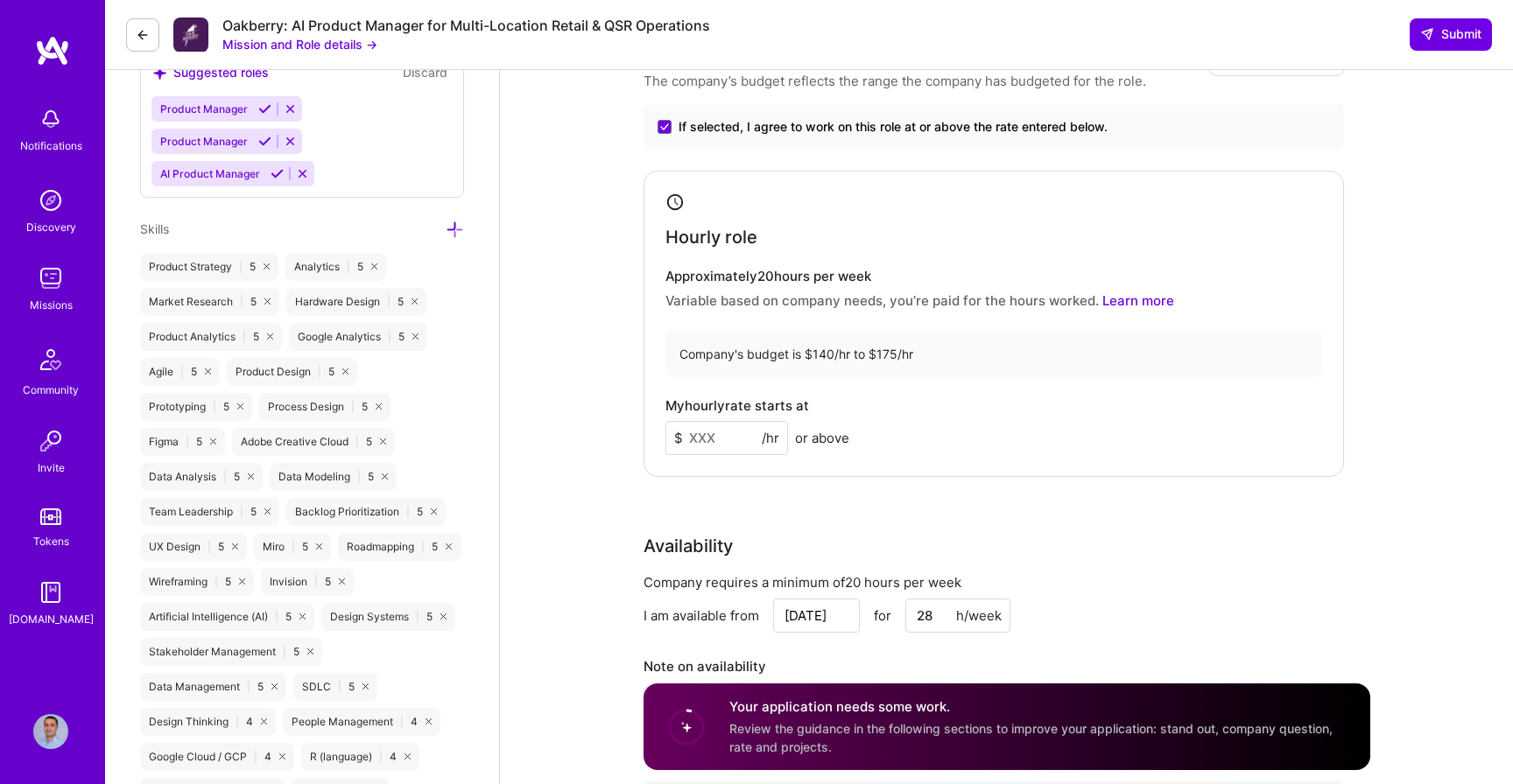
scroll to position [1171, 0]
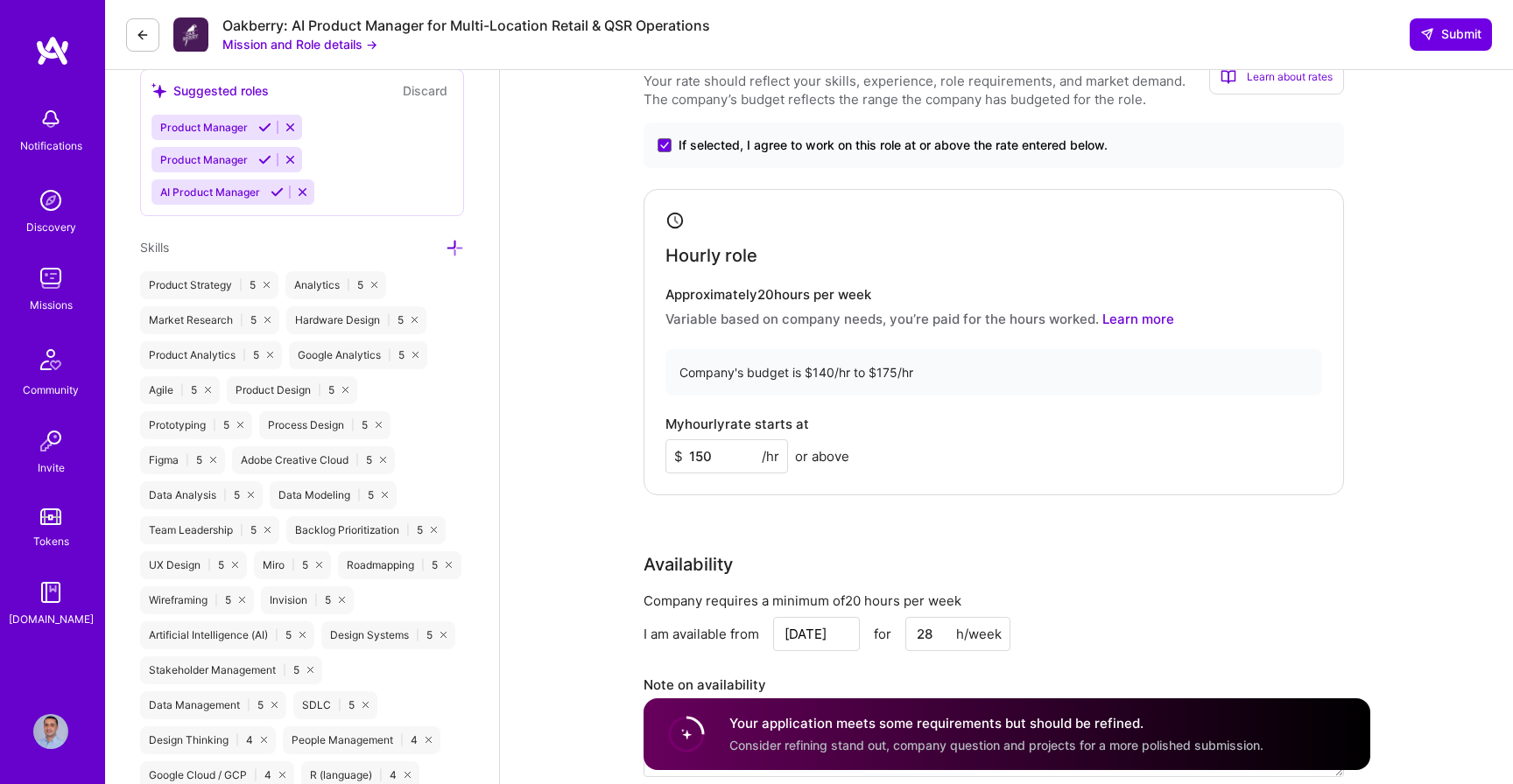
type input "150"
click at [960, 460] on div "My hourly rate starts at $ 150 /hr or above" at bounding box center [993, 445] width 656 height 57
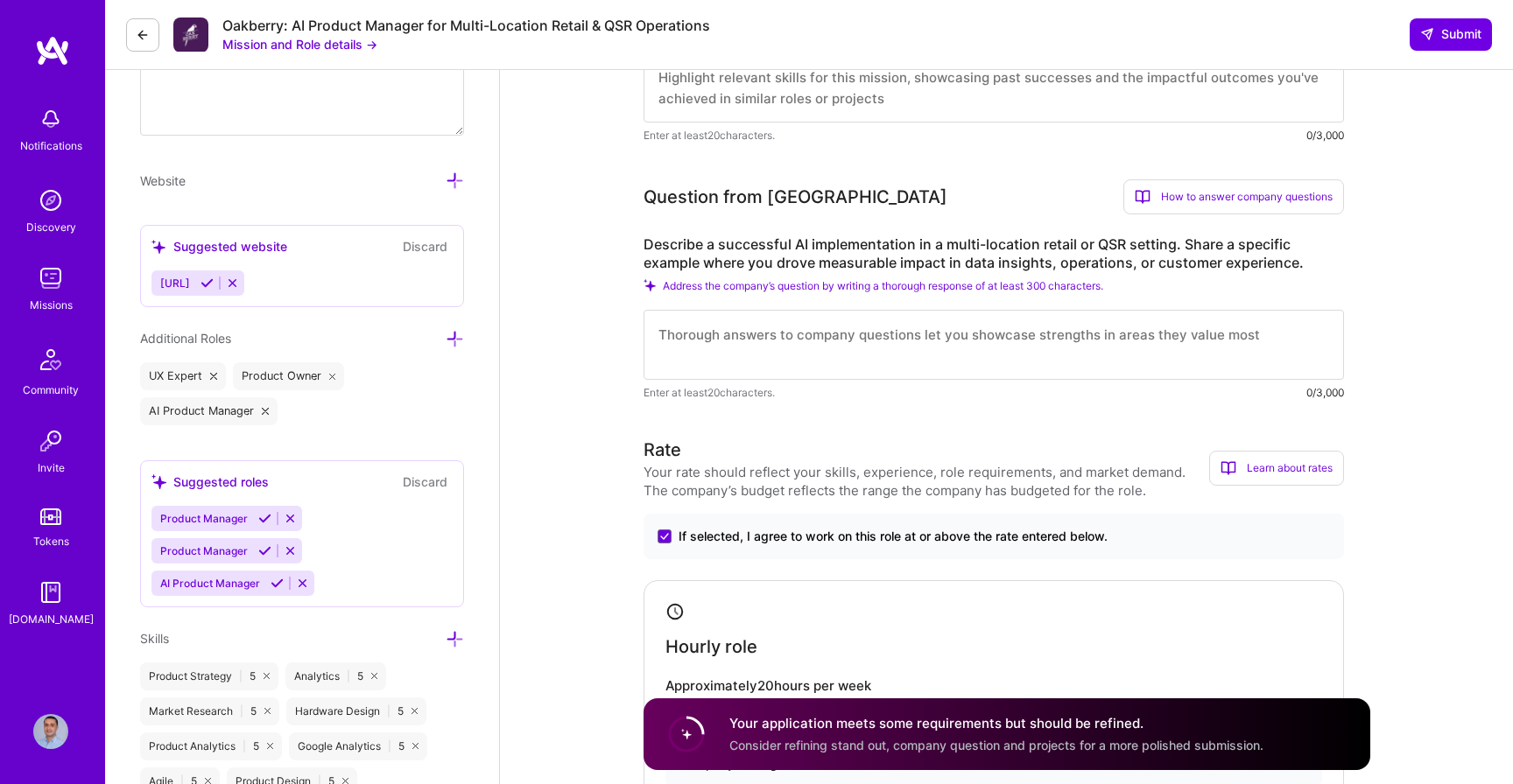
scroll to position [766, 0]
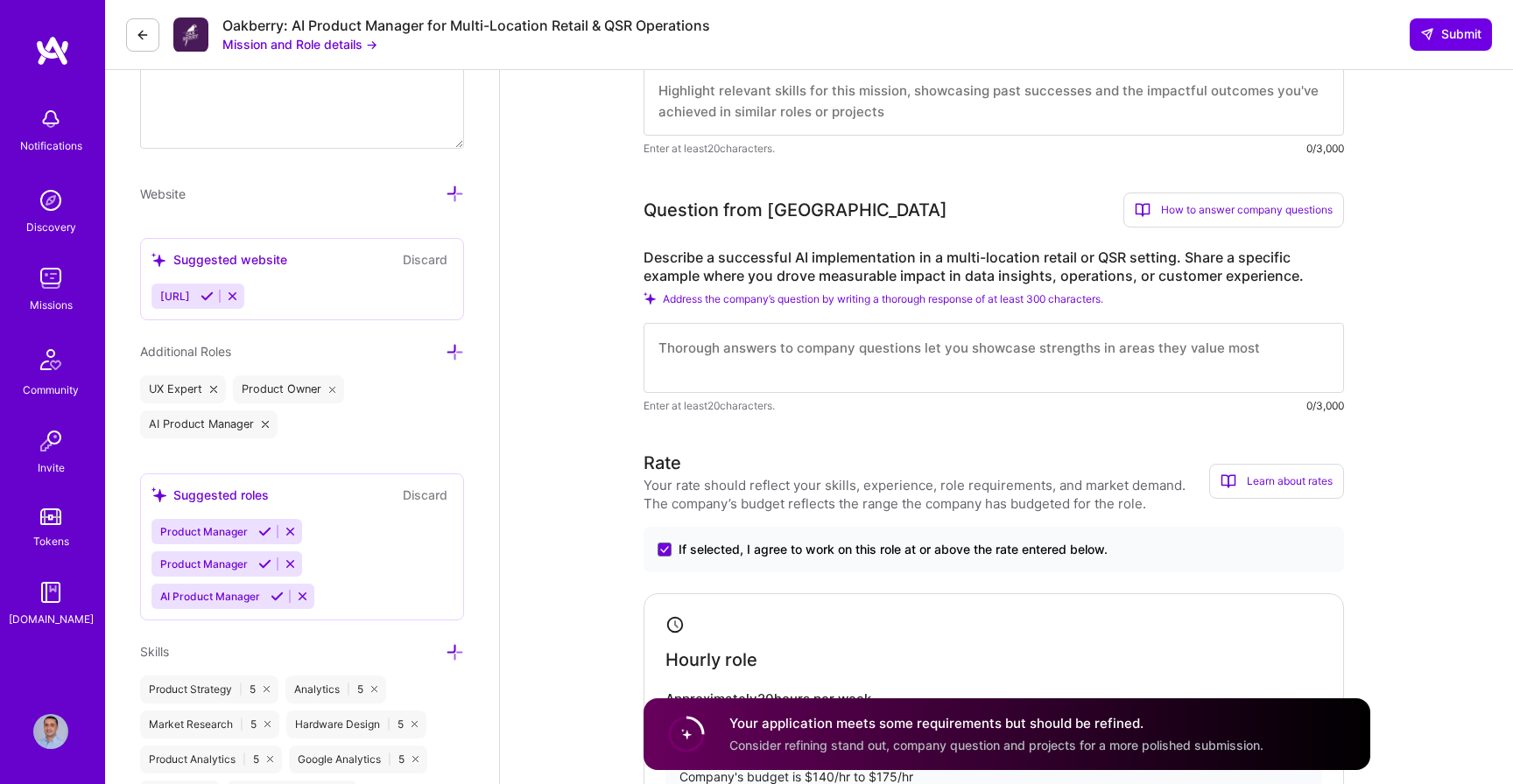
click at [735, 353] on textarea at bounding box center [993, 358] width 700 height 70
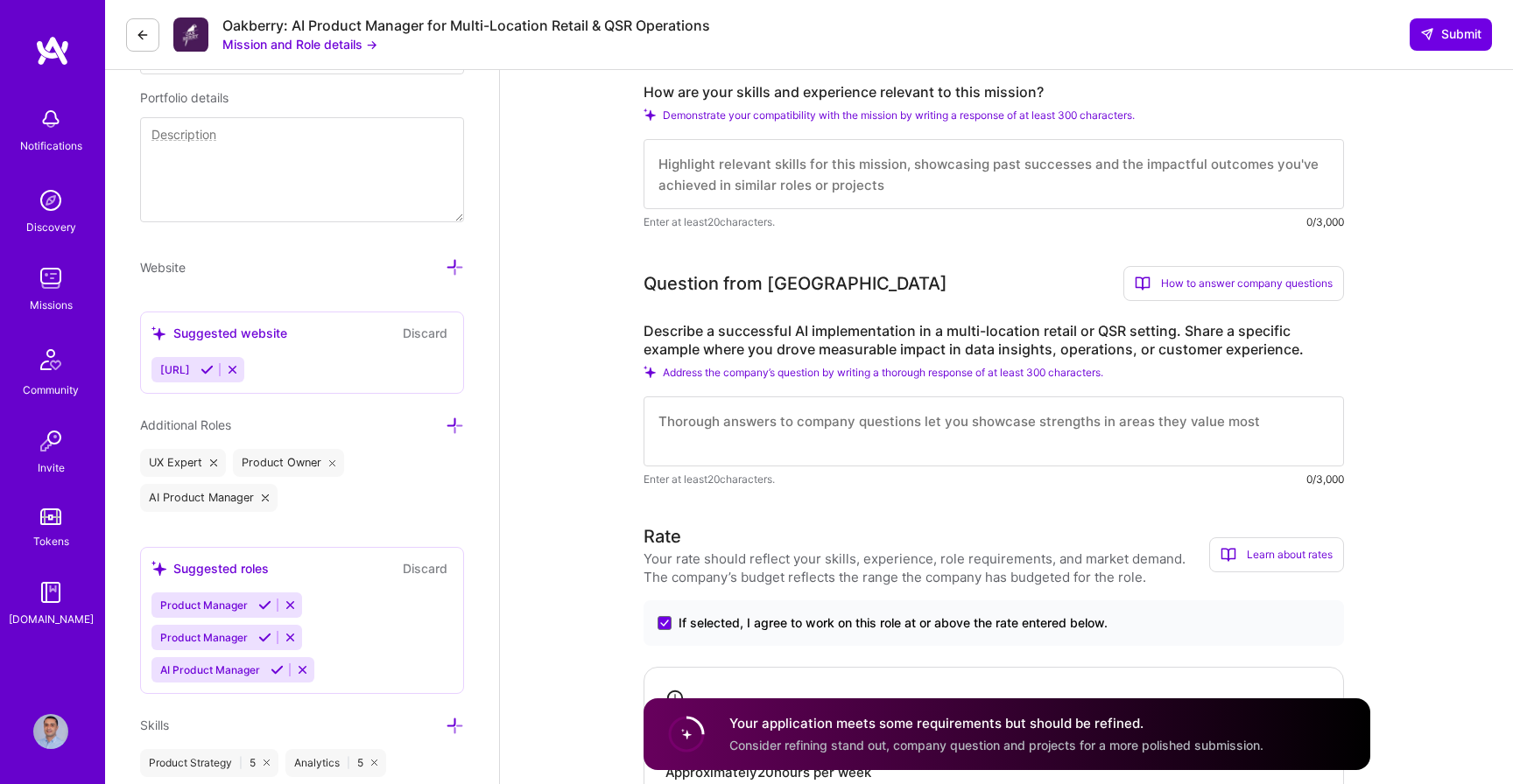
scroll to position [688, 0]
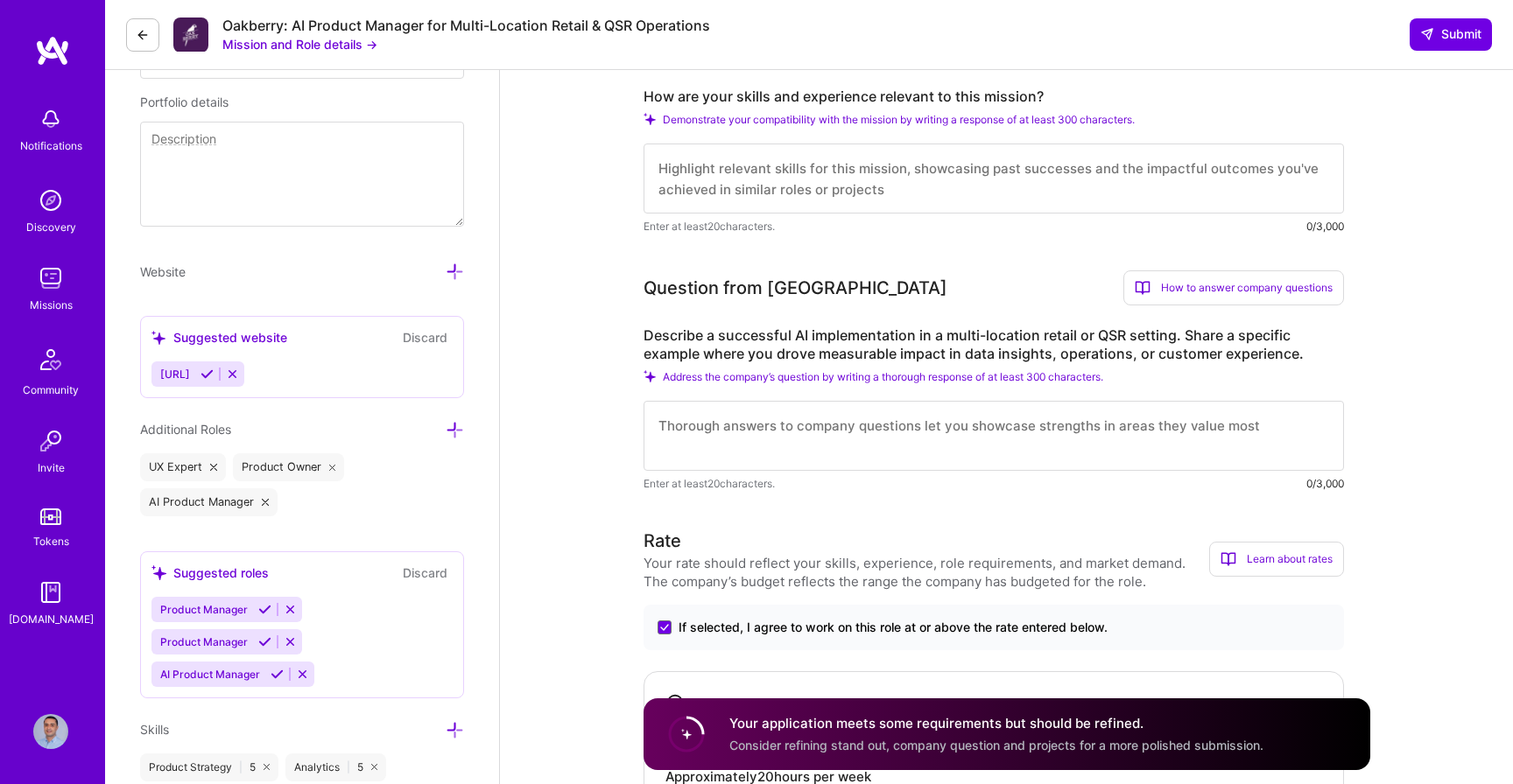
click at [725, 442] on textarea at bounding box center [993, 436] width 700 height 70
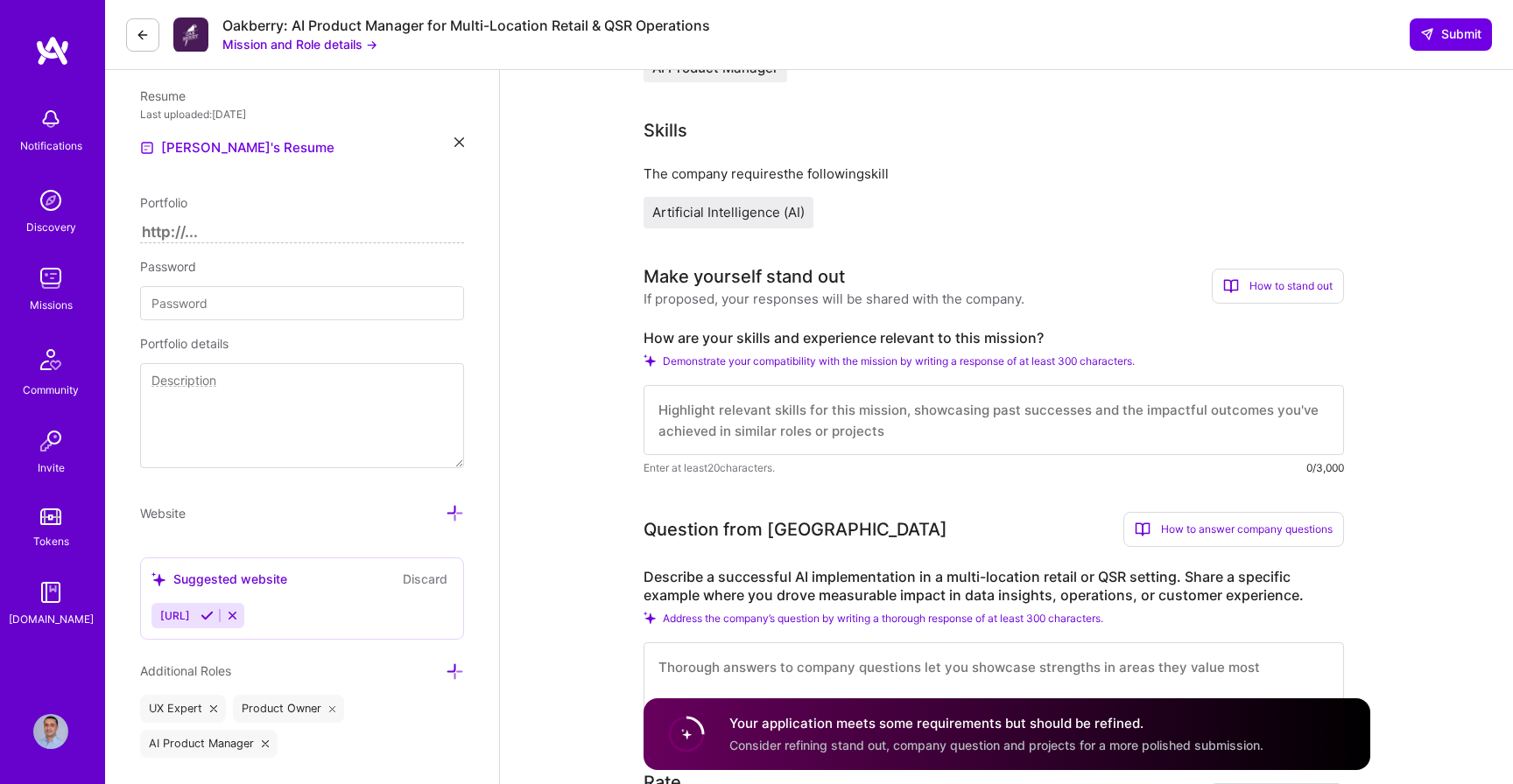
scroll to position [434, 0]
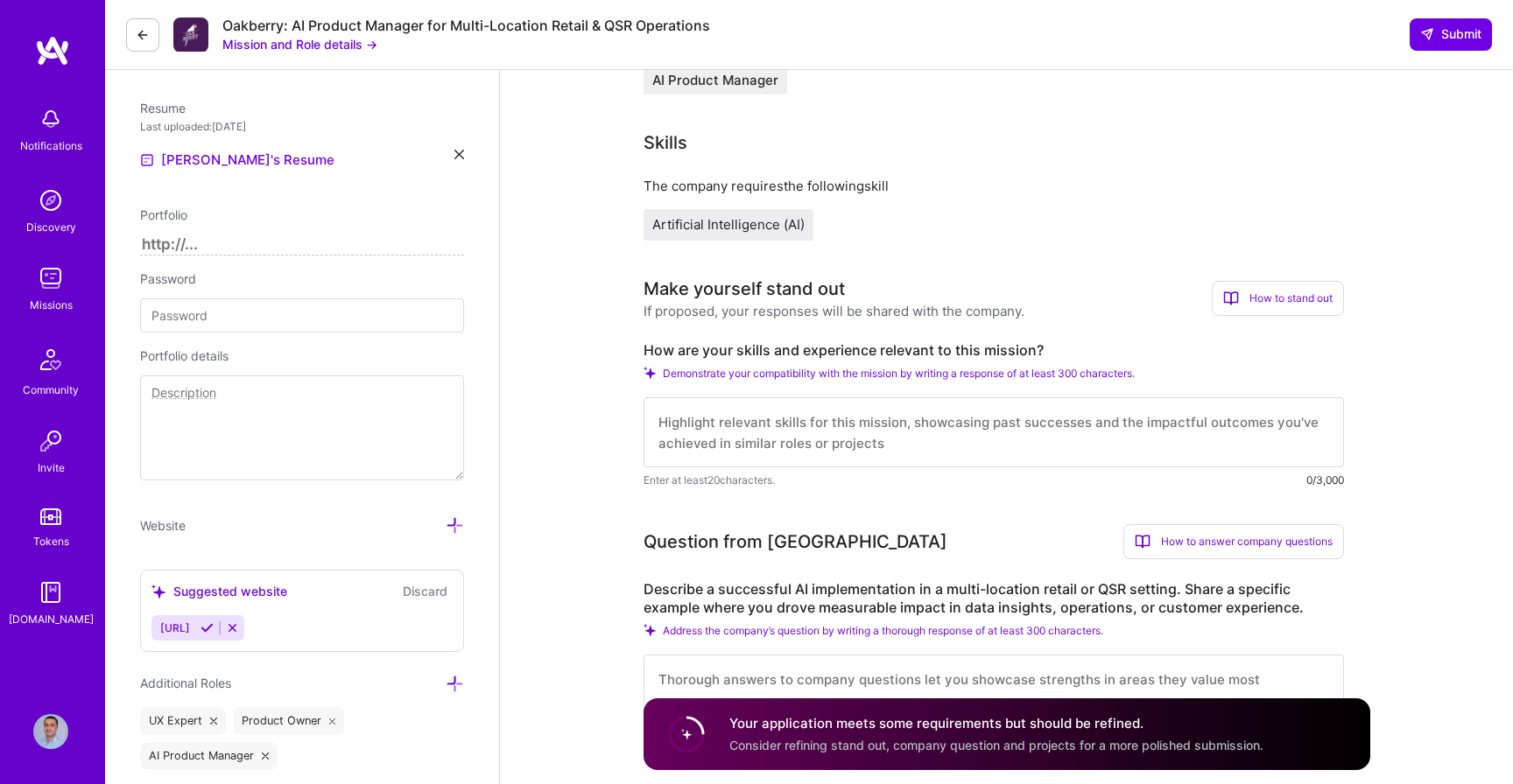
click at [752, 445] on textarea at bounding box center [993, 433] width 700 height 70
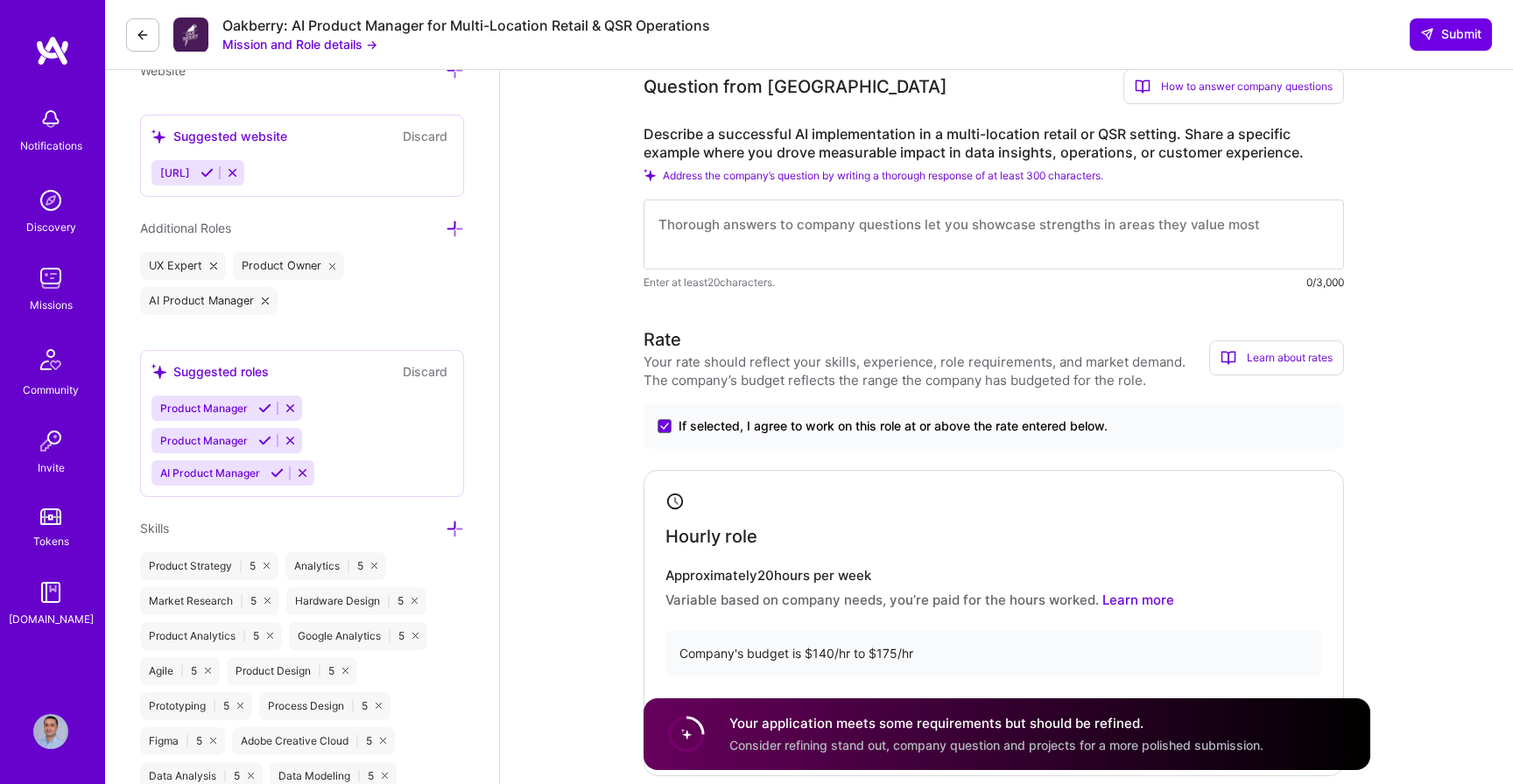
scroll to position [918, 0]
